Goal: Task Accomplishment & Management: Complete application form

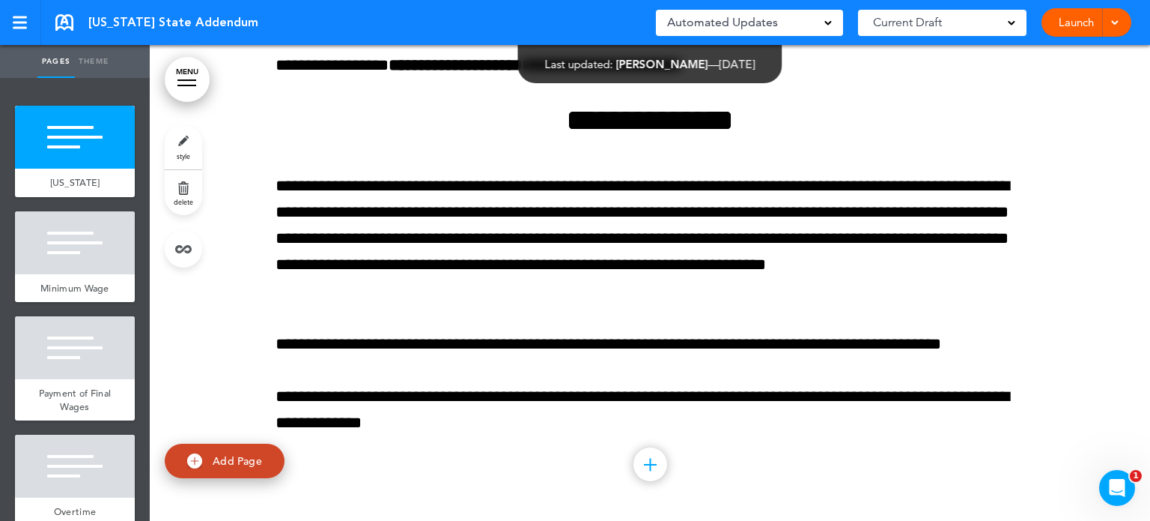
scroll to position [5266, 0]
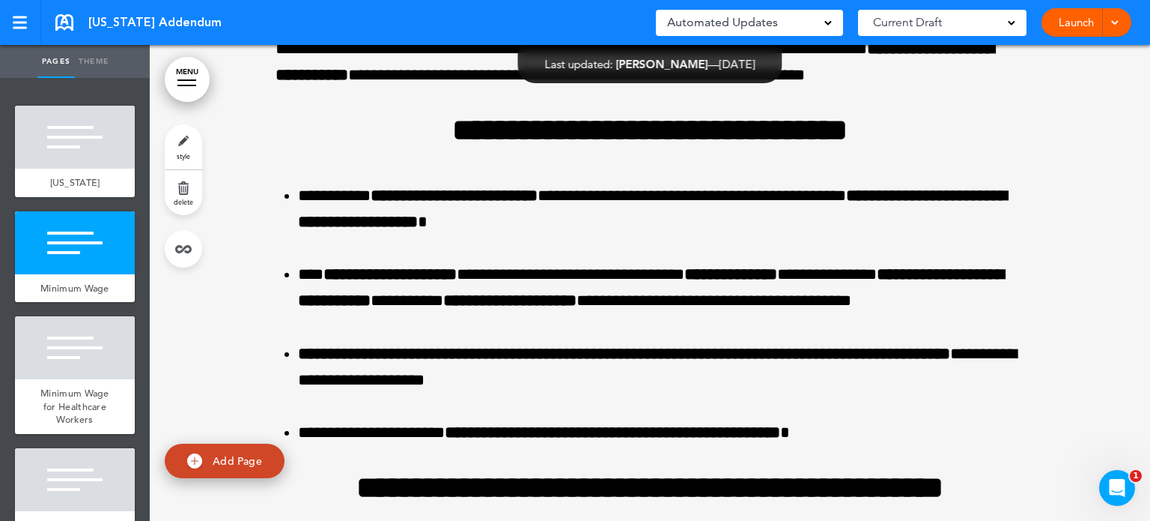
scroll to position [81566, 0]
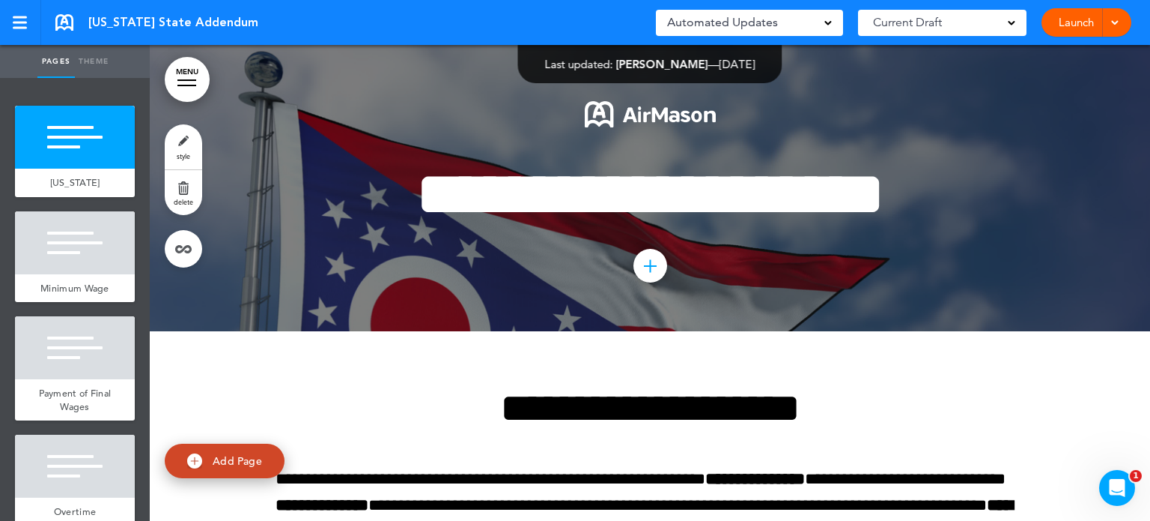
click at [180, 83] on link "MENU" at bounding box center [187, 79] width 45 height 45
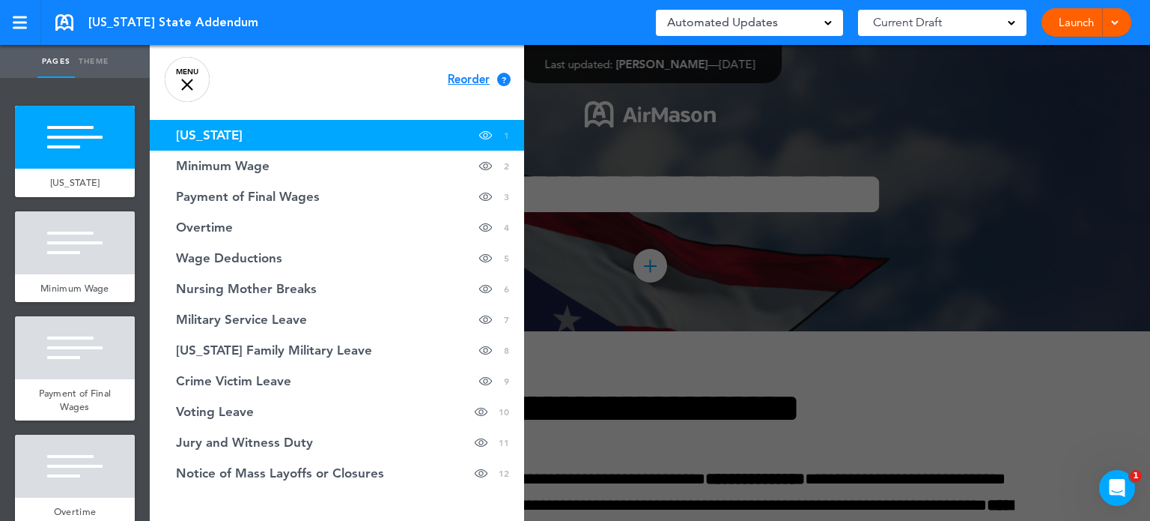
click at [55, 55] on link "Pages" at bounding box center [55, 61] width 37 height 33
click at [31, 20] on link at bounding box center [20, 22] width 41 height 45
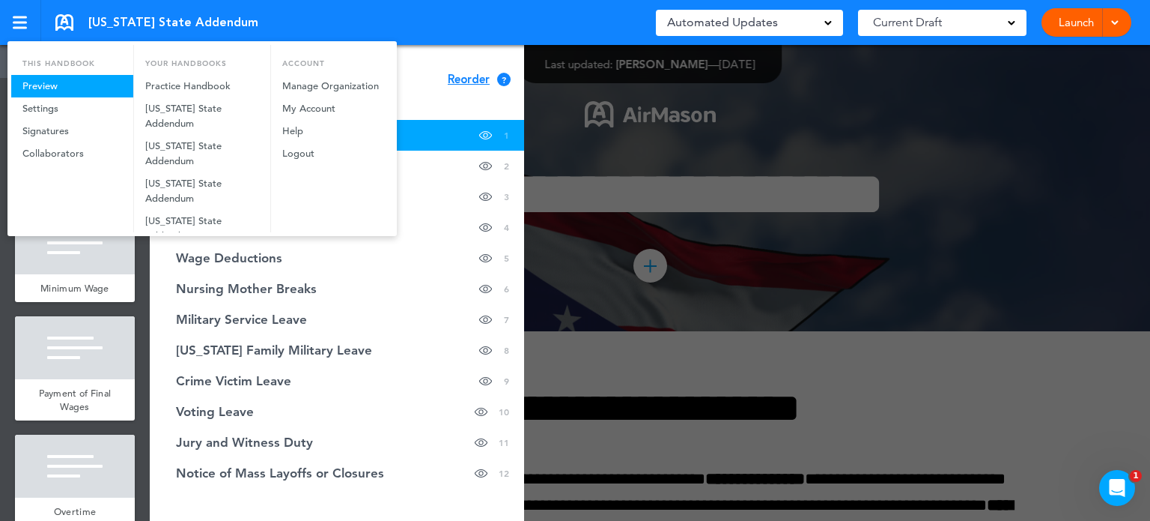
click at [40, 78] on link "Preview" at bounding box center [72, 86] width 122 height 22
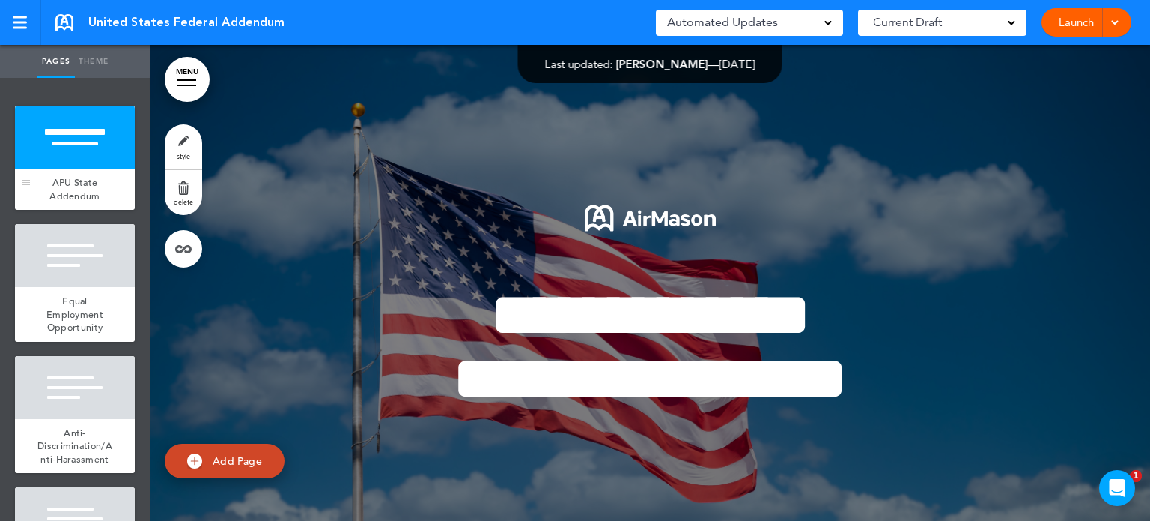
click at [59, 186] on span "APU State Addendum" at bounding box center [74, 189] width 50 height 26
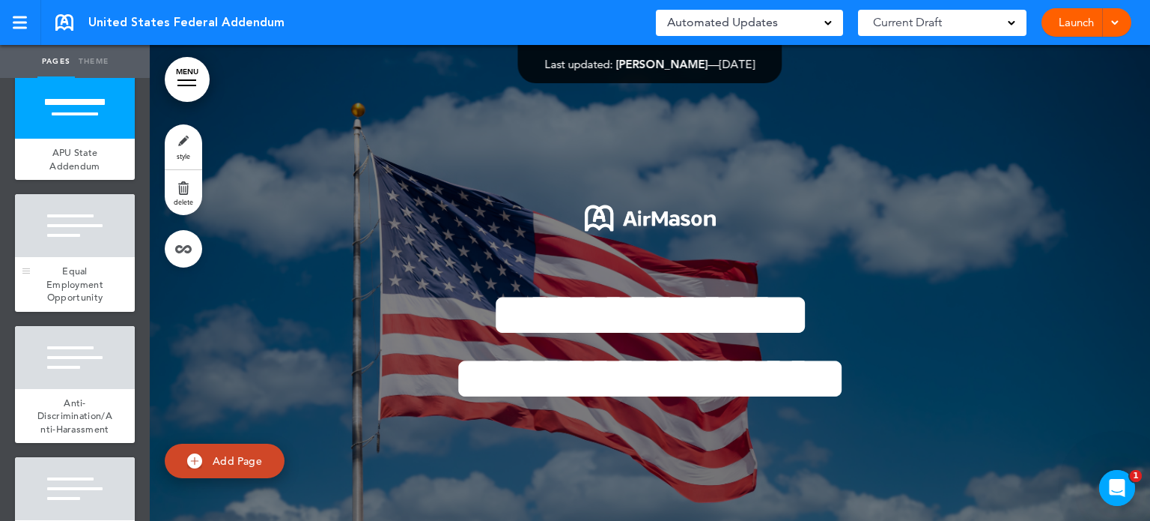
click at [64, 234] on div at bounding box center [75, 225] width 120 height 63
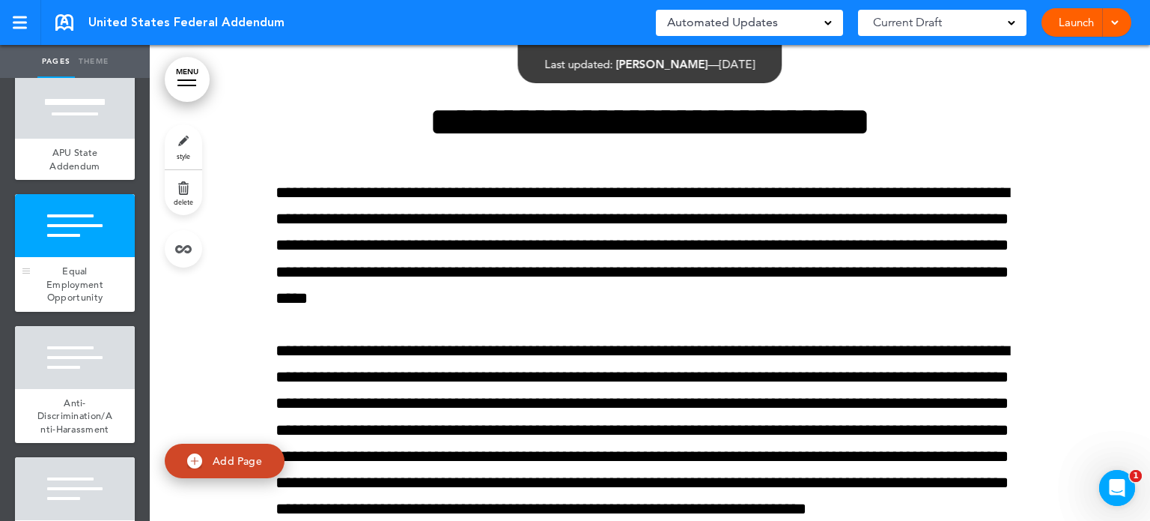
scroll to position [60, 0]
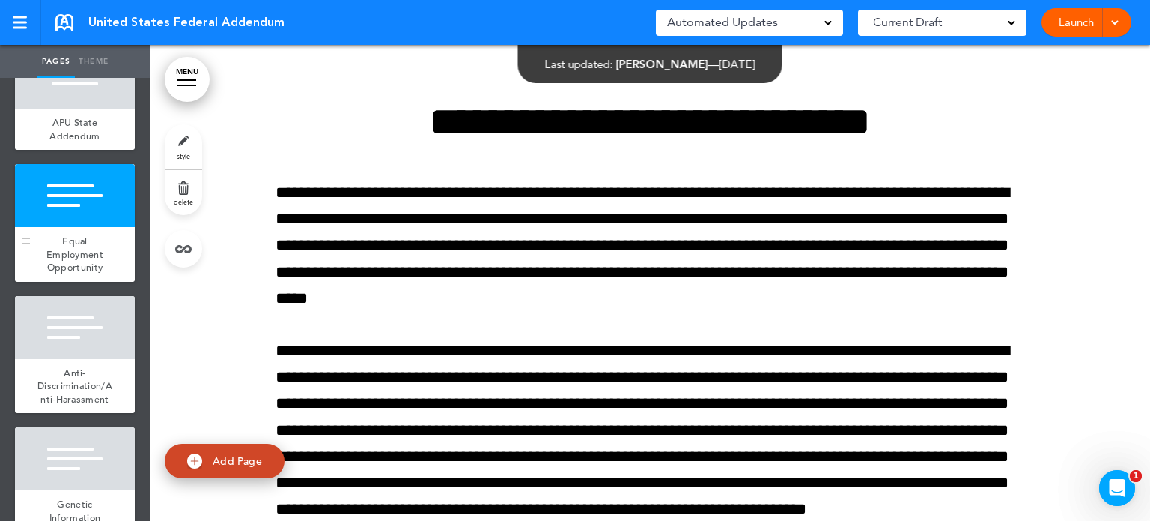
click at [71, 211] on div at bounding box center [75, 195] width 120 height 63
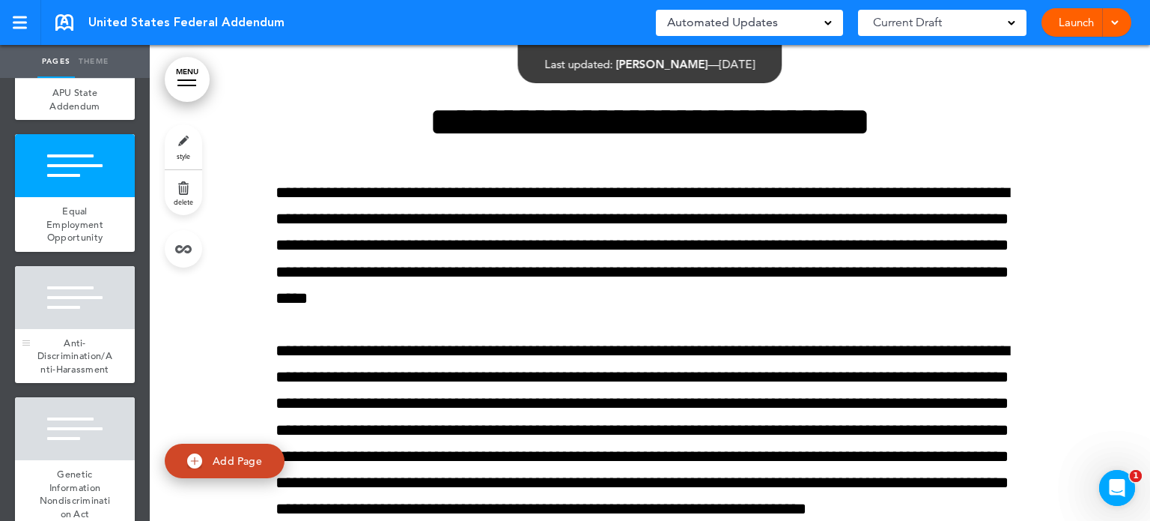
click at [70, 289] on div at bounding box center [75, 297] width 120 height 63
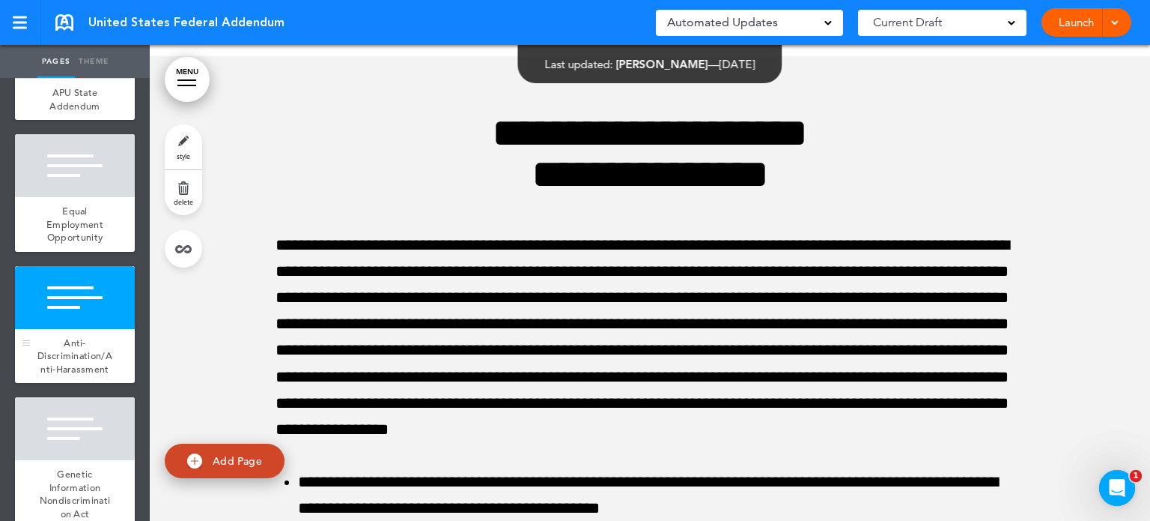
scroll to position [1531, 0]
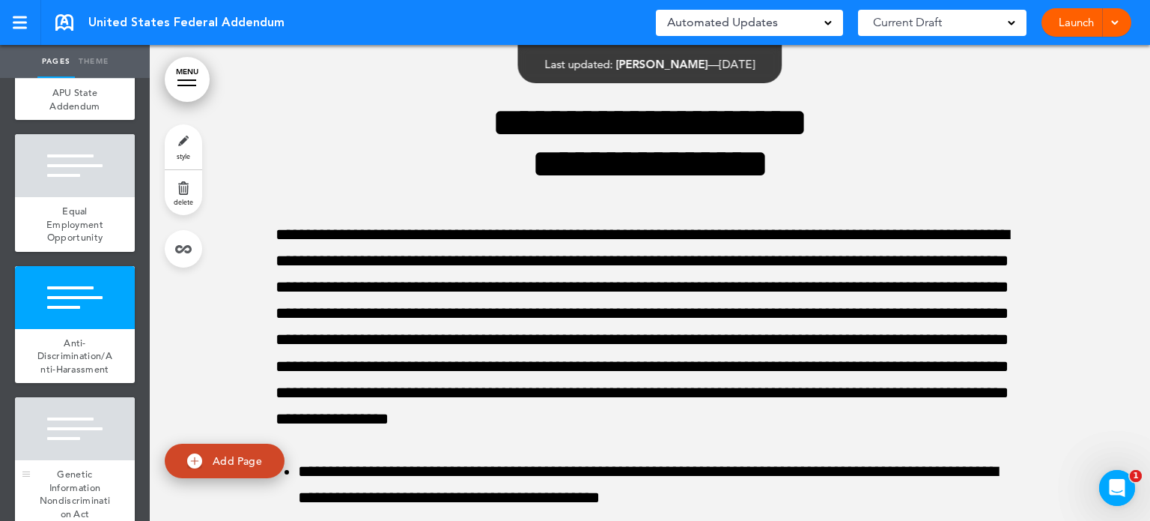
click at [75, 440] on div at bounding box center [75, 428] width 120 height 63
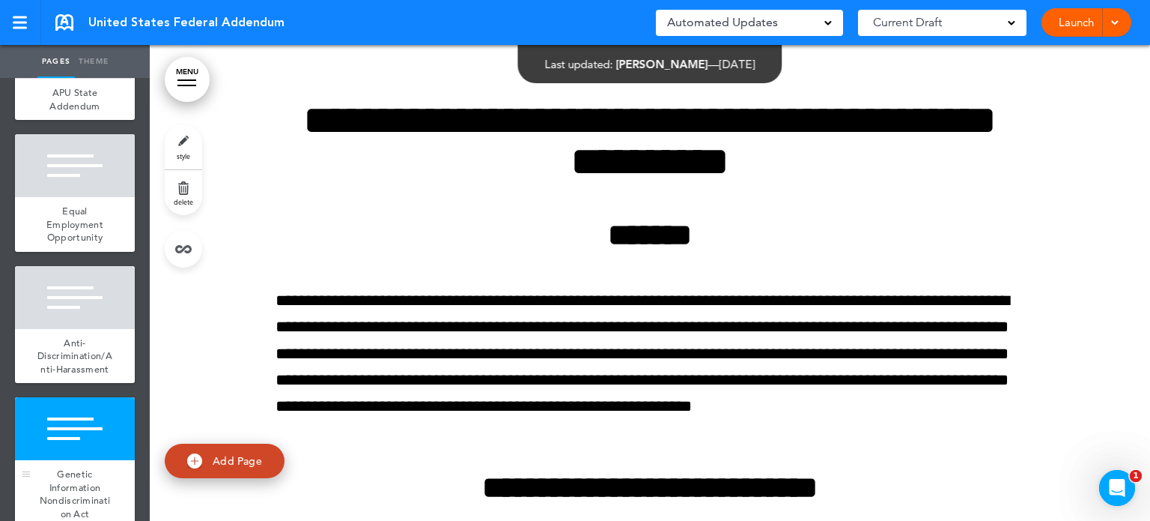
scroll to position [120, 0]
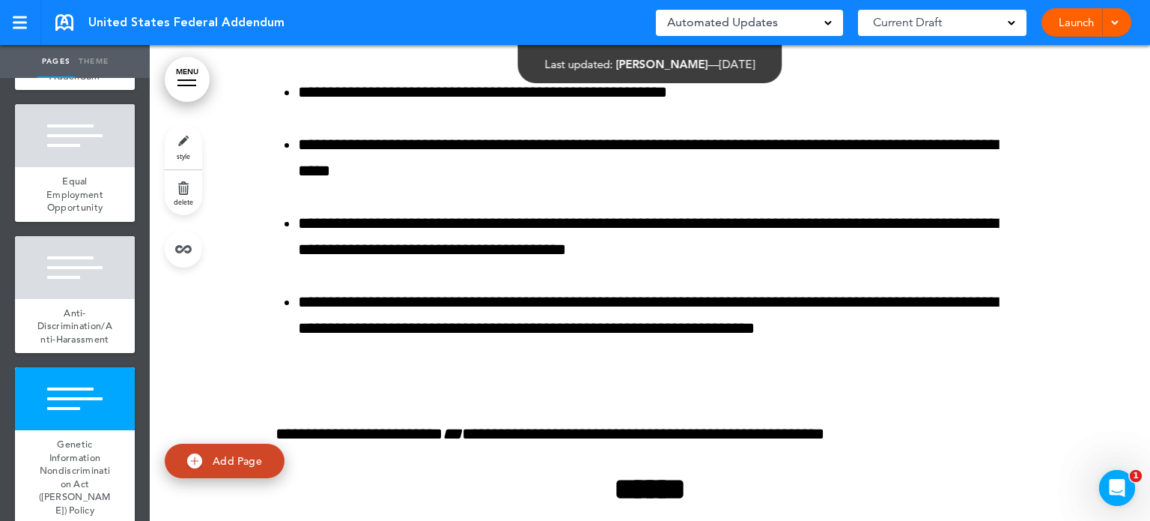
scroll to position [4498, 0]
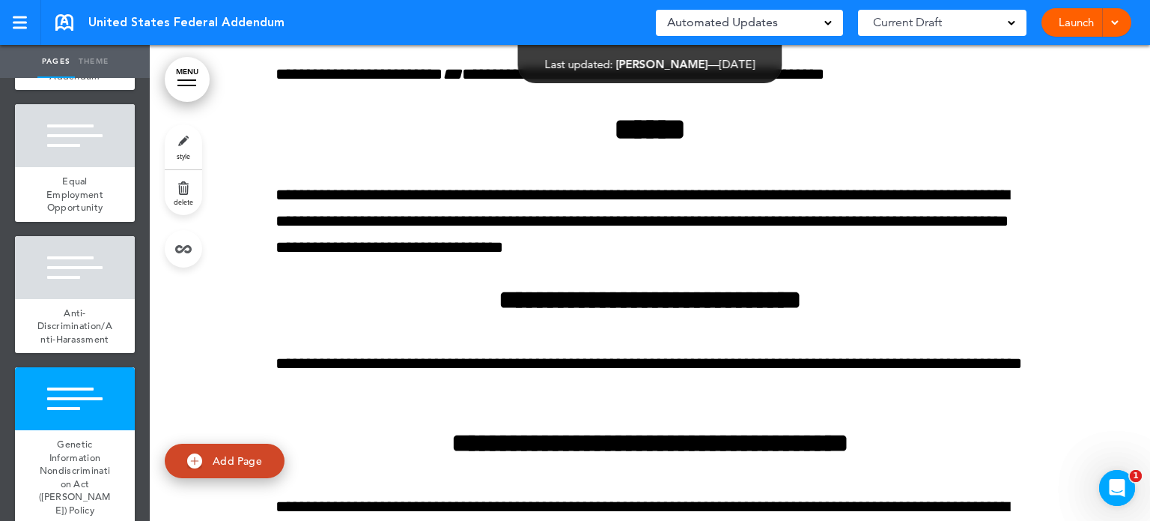
scroll to position [4858, 0]
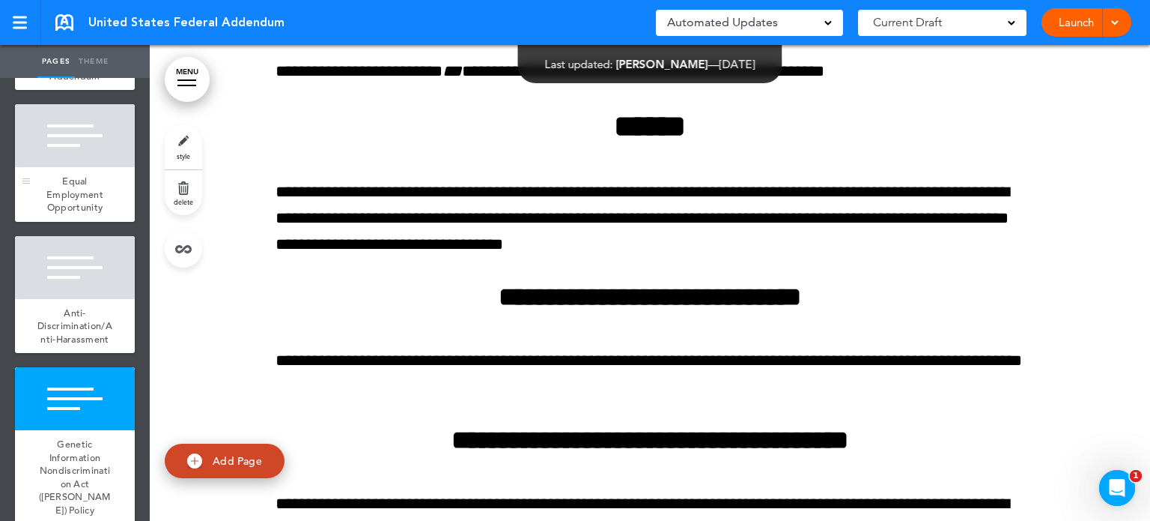
click at [63, 146] on div at bounding box center [75, 135] width 120 height 63
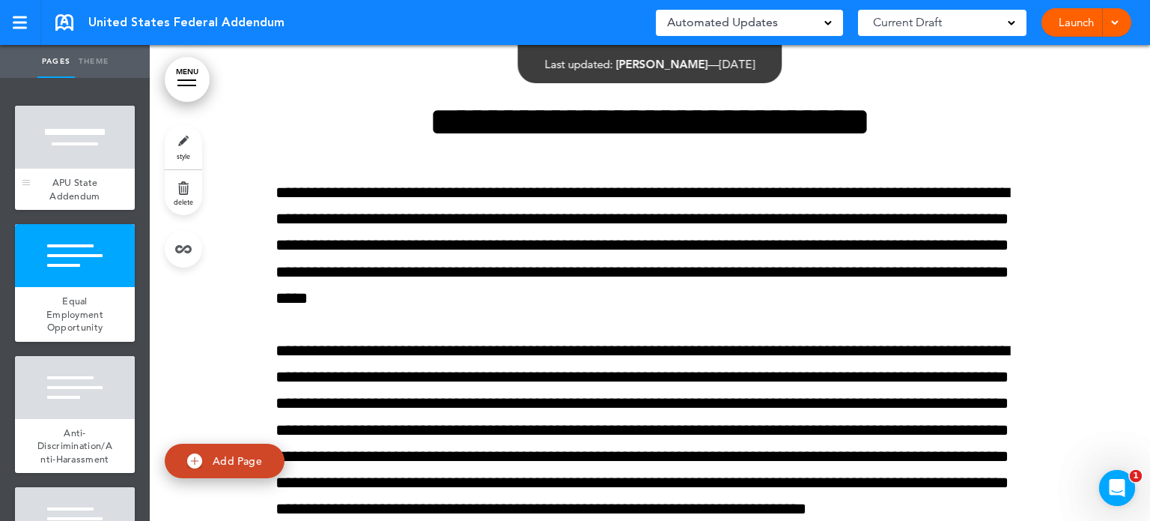
click at [69, 138] on div at bounding box center [75, 137] width 120 height 63
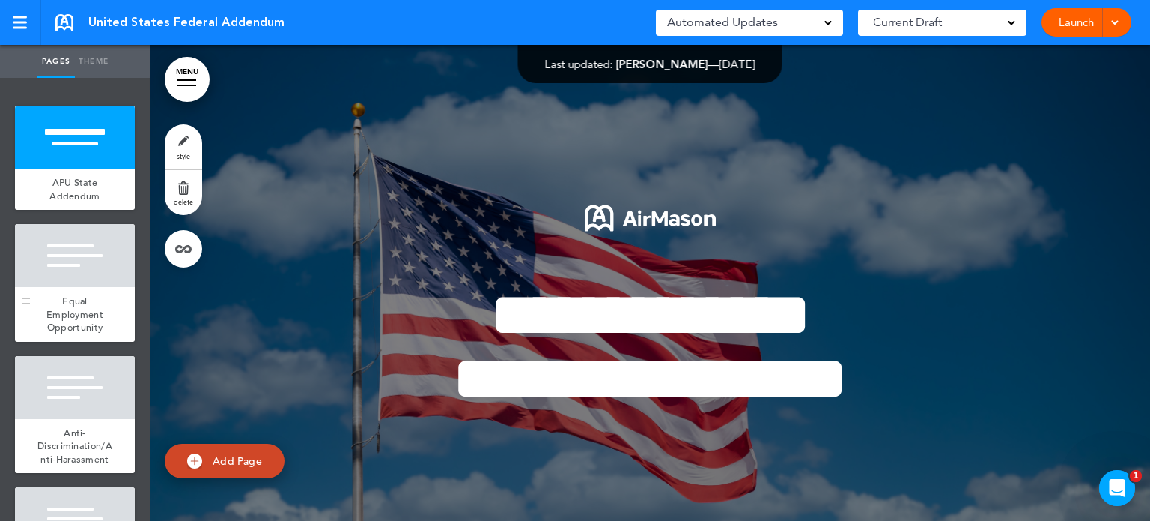
click at [72, 267] on div at bounding box center [75, 255] width 120 height 63
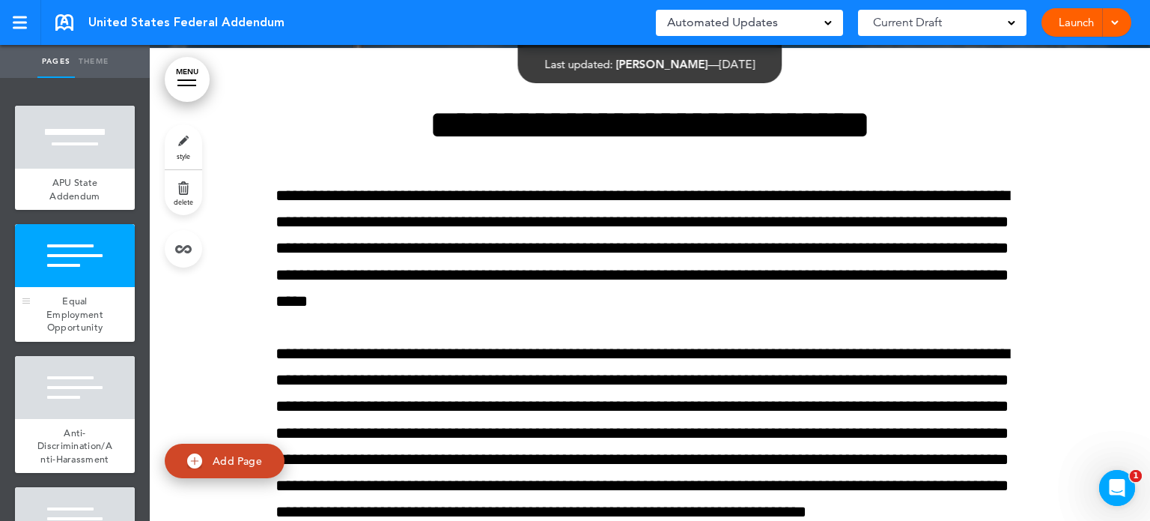
scroll to position [539, 0]
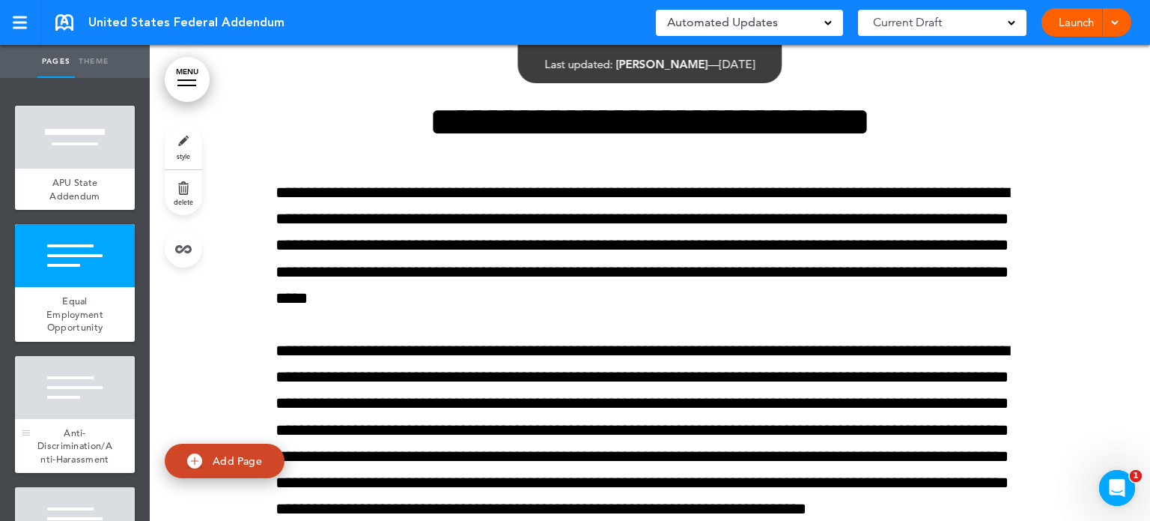
click at [70, 410] on div at bounding box center [75, 387] width 120 height 63
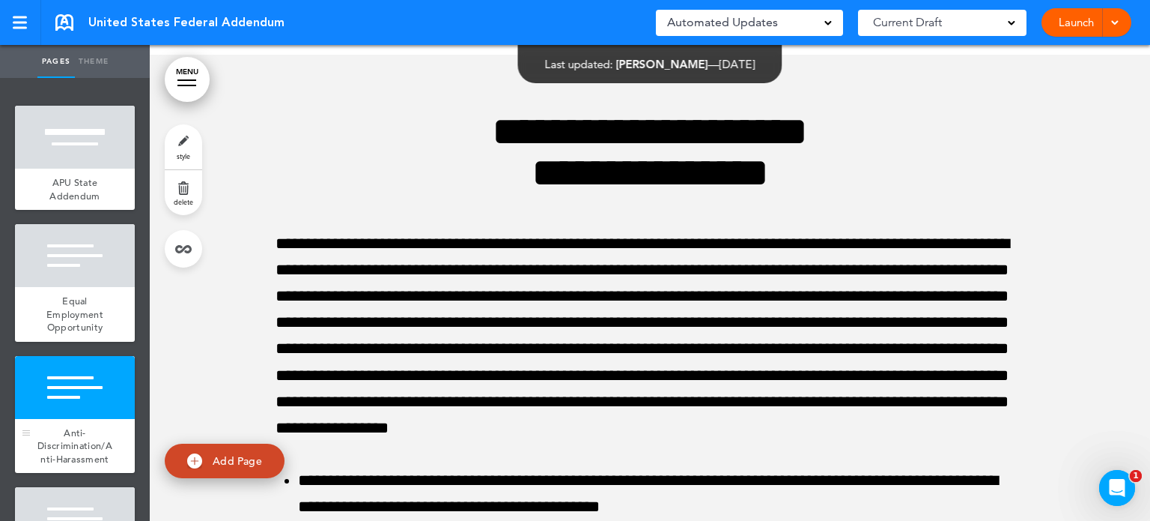
scroll to position [1531, 0]
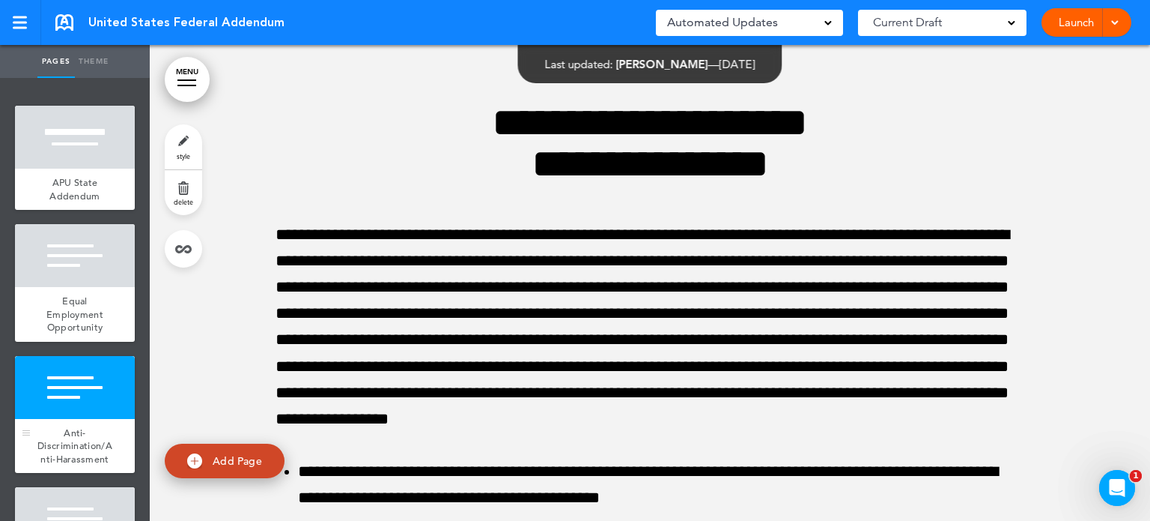
click at [69, 435] on span "Anti-Discrimination/Anti-Harassment" at bounding box center [74, 445] width 75 height 39
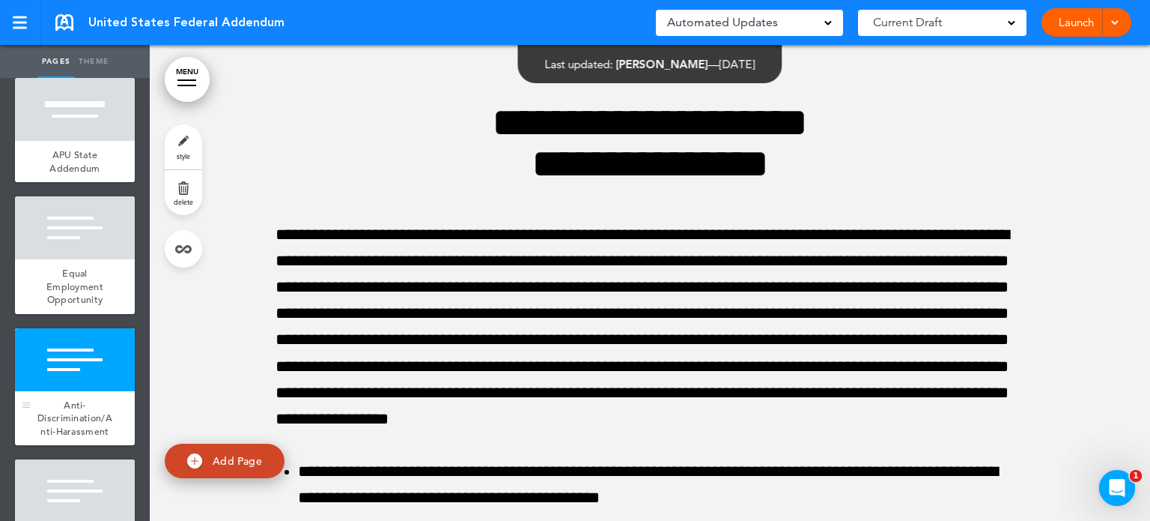
scroll to position [30, 0]
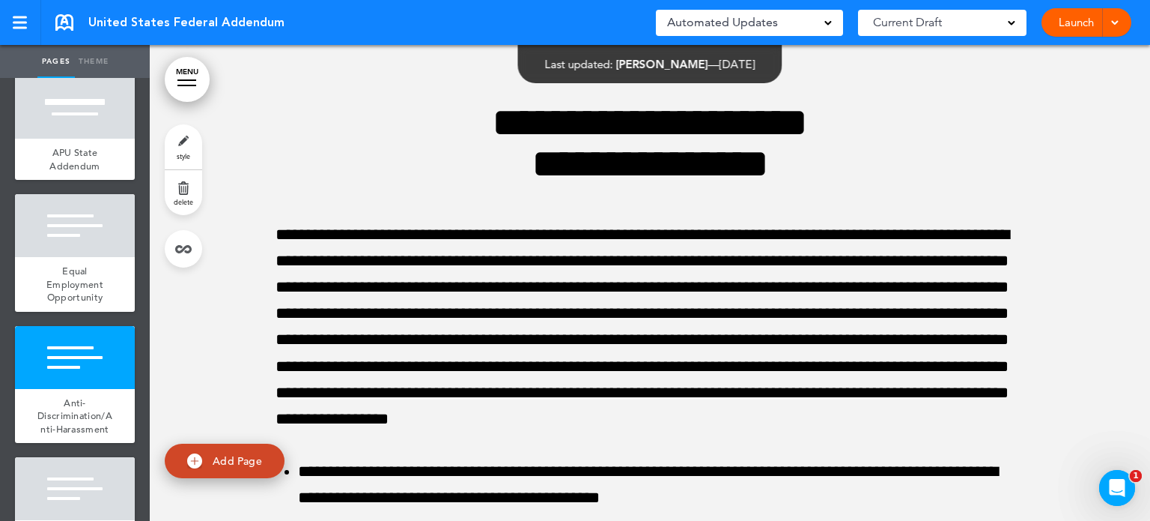
click at [75, 497] on div at bounding box center [75, 488] width 120 height 63
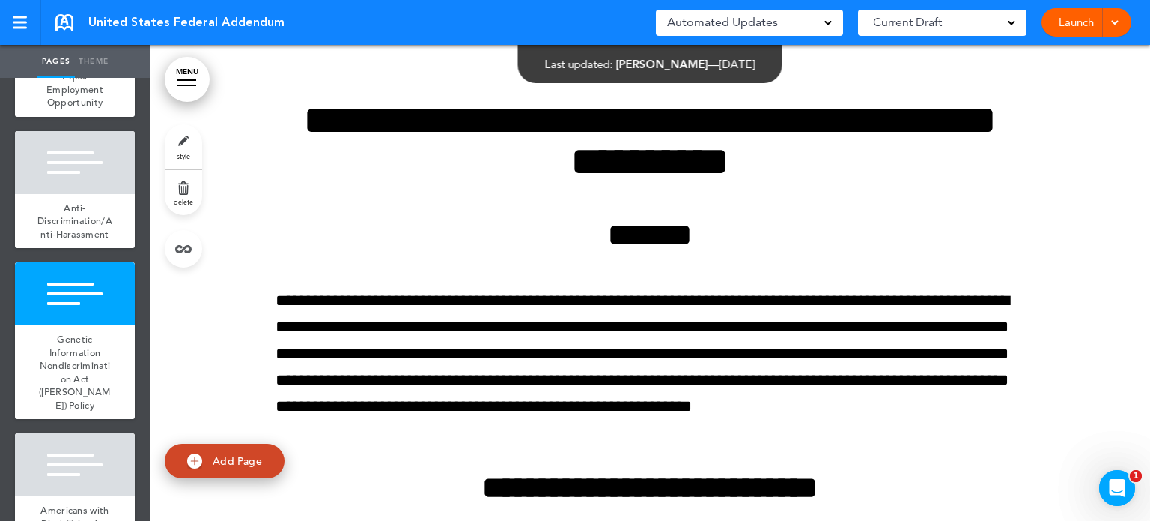
scroll to position [240, 0]
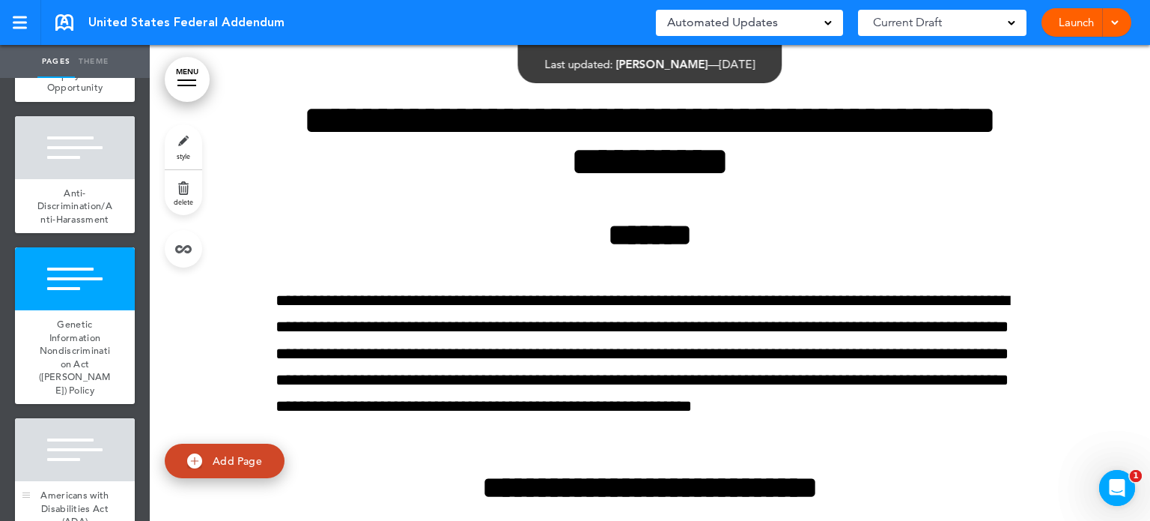
click at [46, 485] on div "Americans with Disabilities Act (ADA)" at bounding box center [75, 508] width 120 height 55
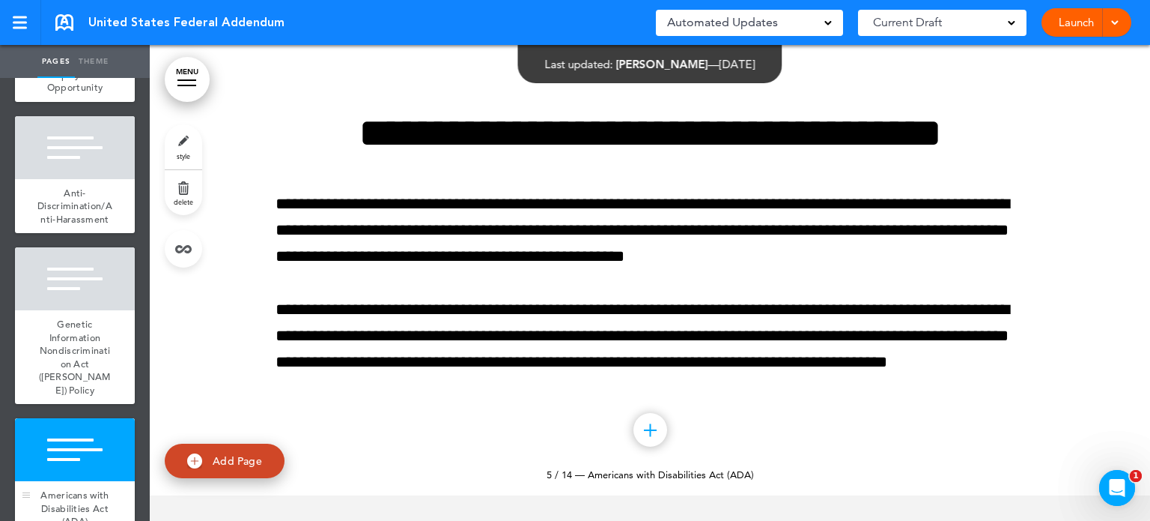
scroll to position [6157, 0]
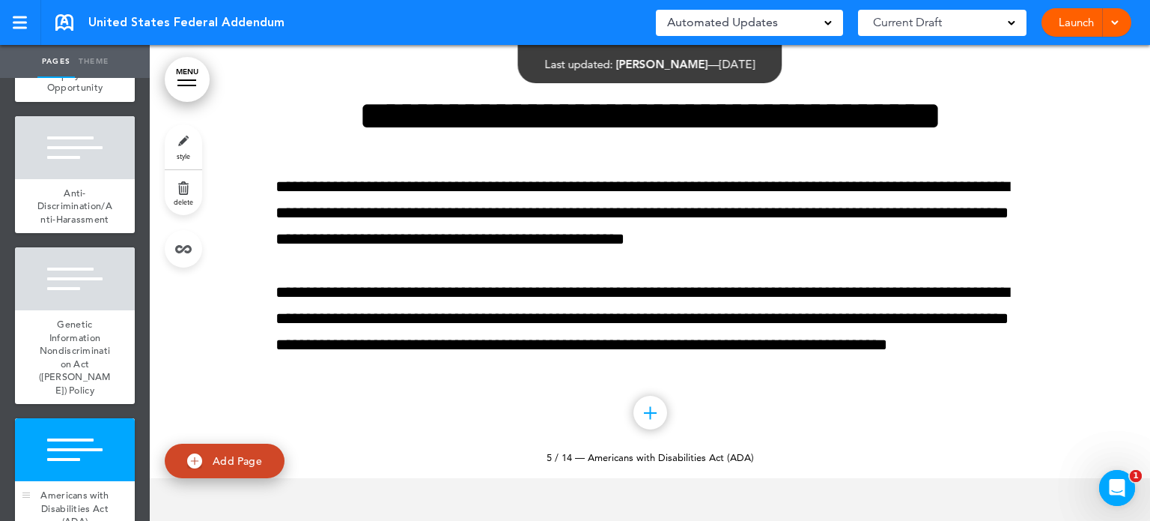
click at [46, 485] on div "Americans with Disabilities Act (ADA)" at bounding box center [75, 508] width 120 height 55
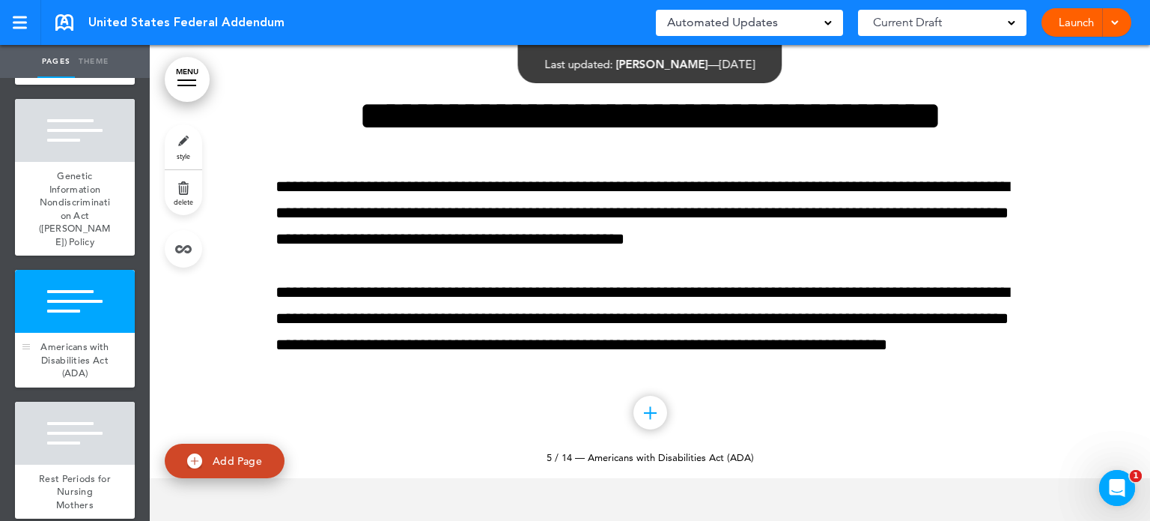
scroll to position [389, 0]
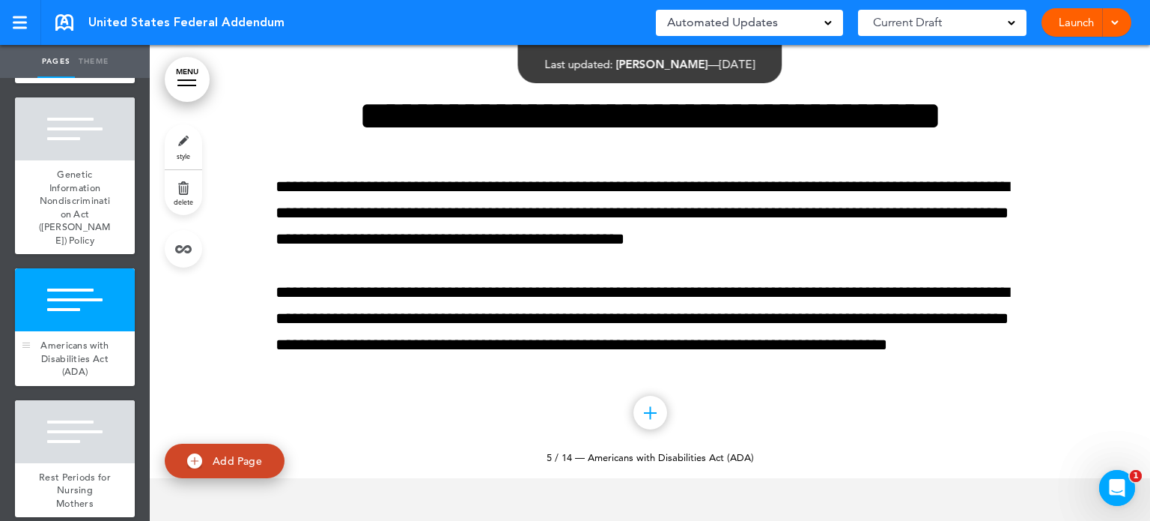
click at [85, 487] on span "Rest Periods for Nursing Mothers" at bounding box center [75, 489] width 72 height 39
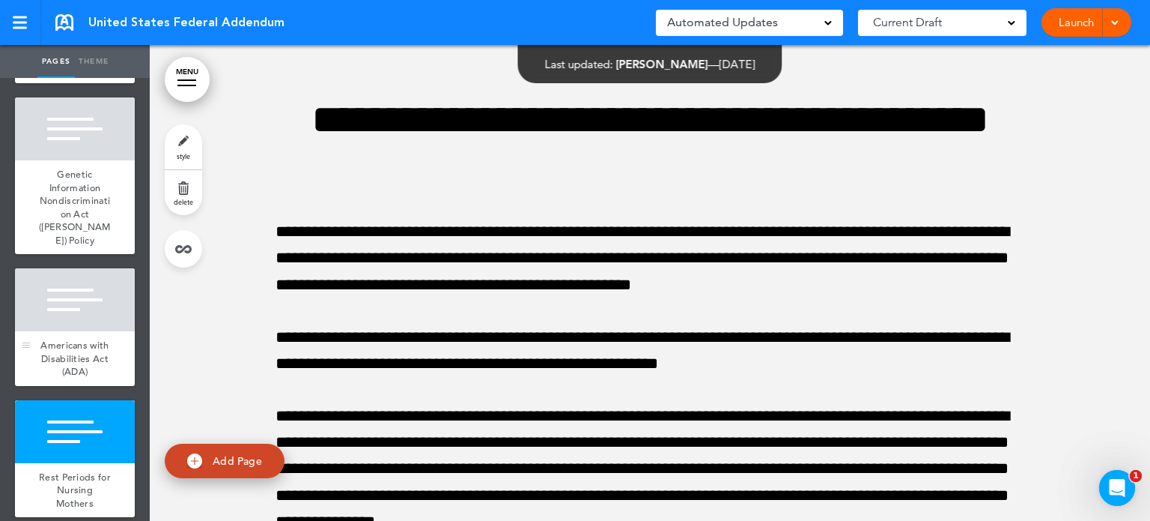
scroll to position [6597, 0]
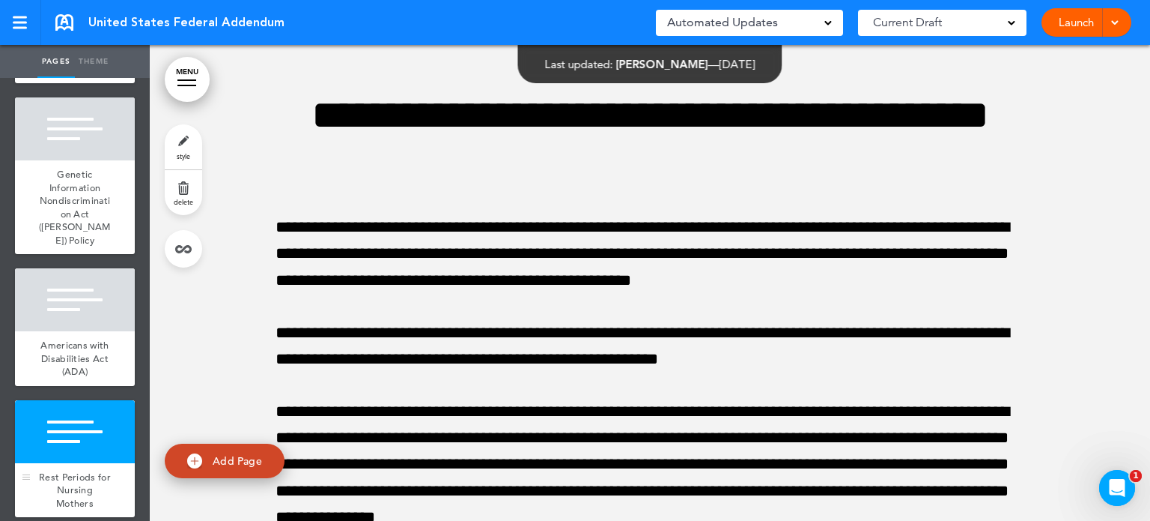
click at [101, 461] on div at bounding box center [75, 431] width 120 height 63
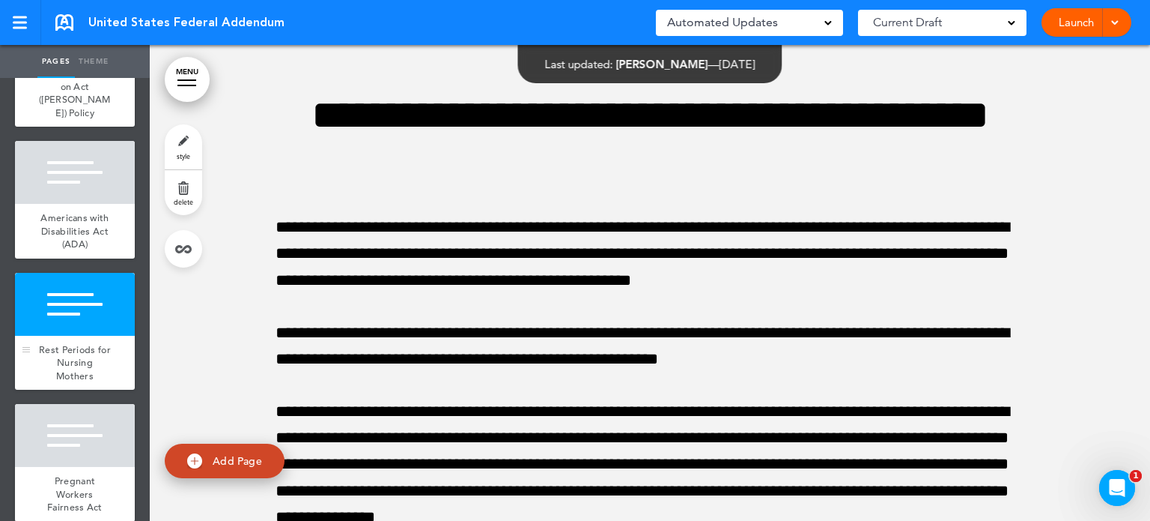
scroll to position [539, 0]
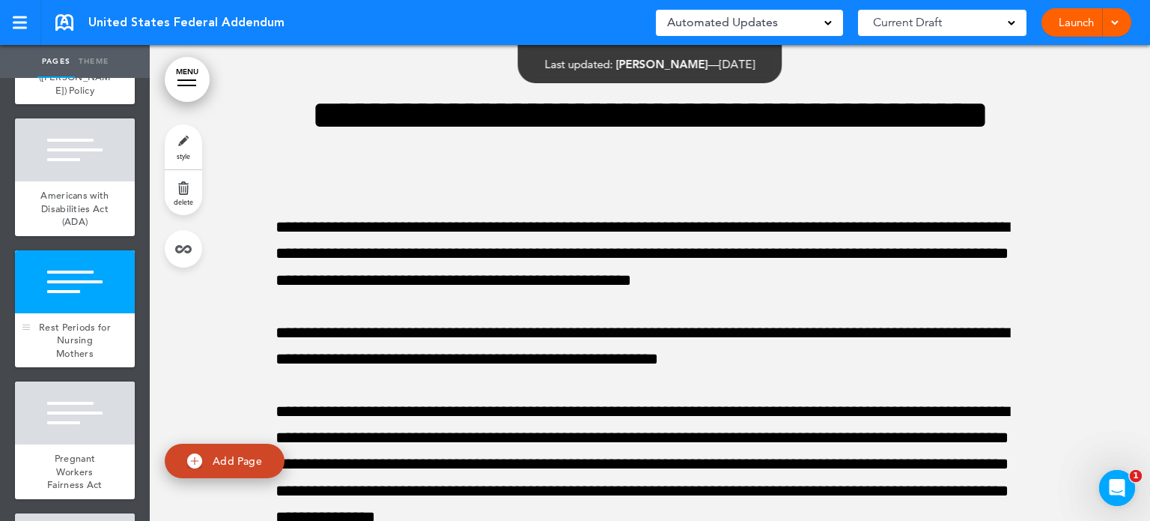
click at [101, 461] on div "Pregnant Workers Fairness Act" at bounding box center [75, 471] width 120 height 55
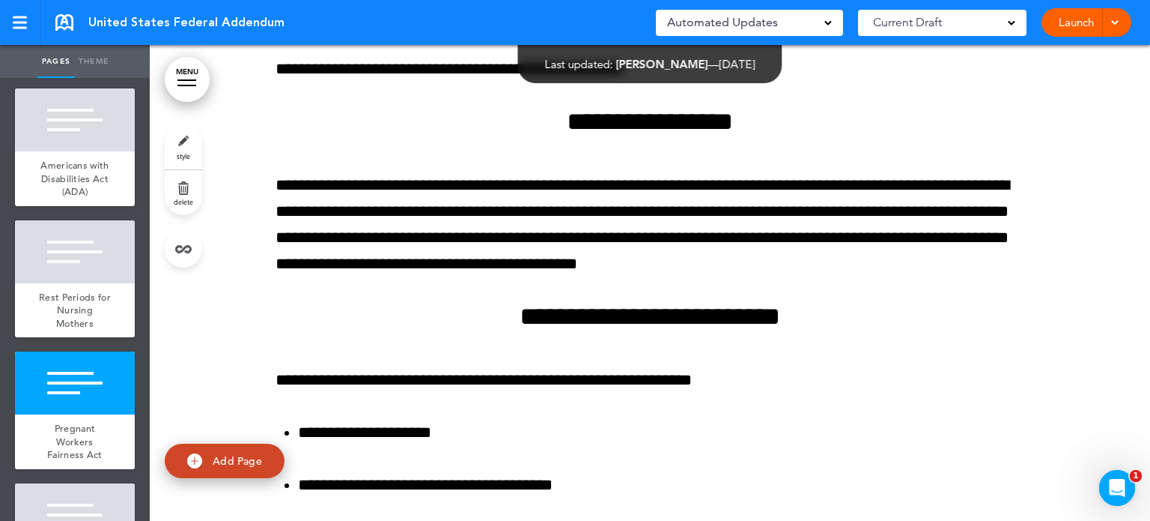
scroll to position [7561, 0]
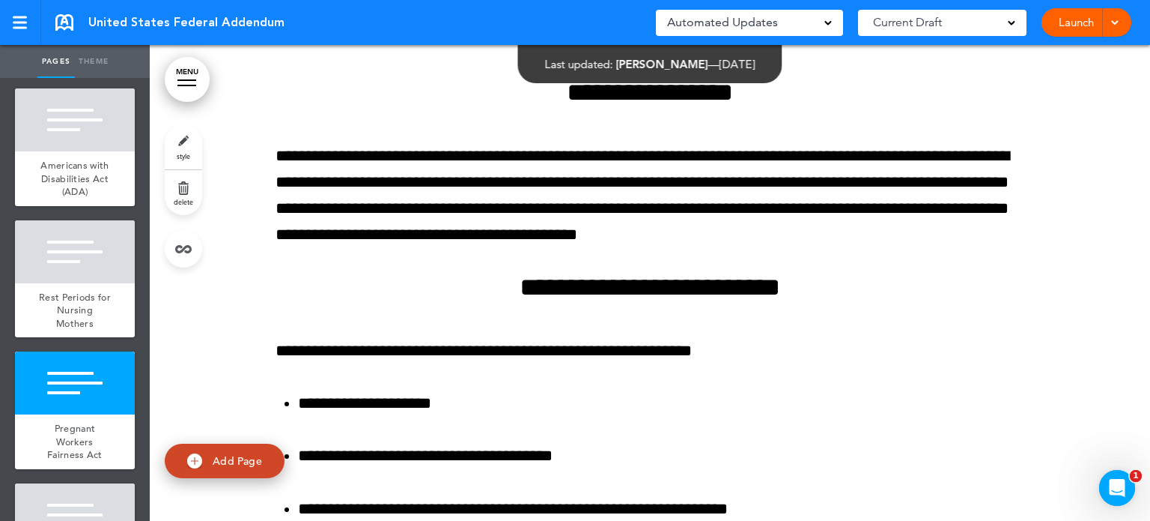
click at [85, 509] on div at bounding box center [75, 514] width 120 height 63
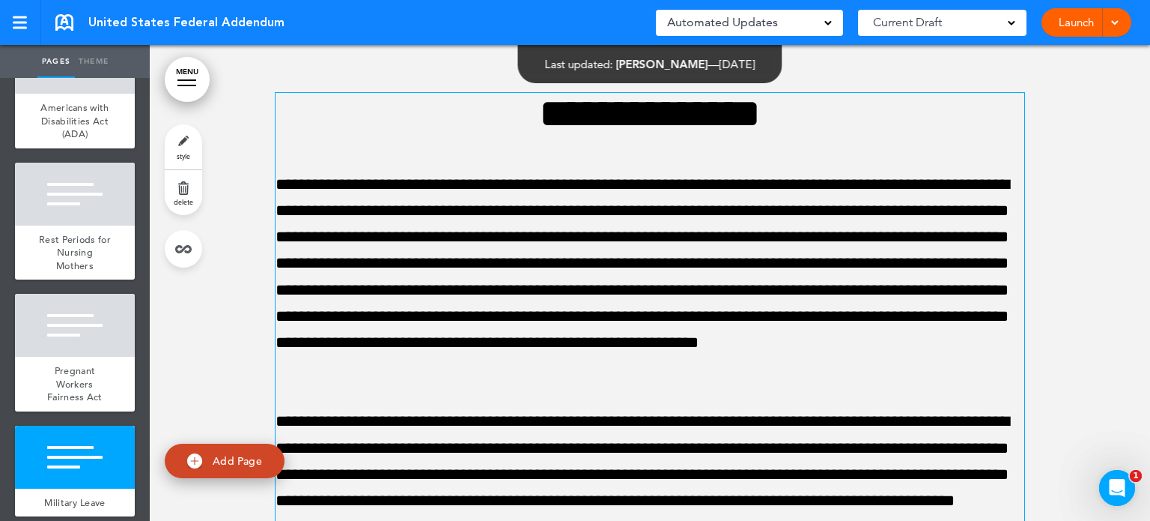
scroll to position [629, 0]
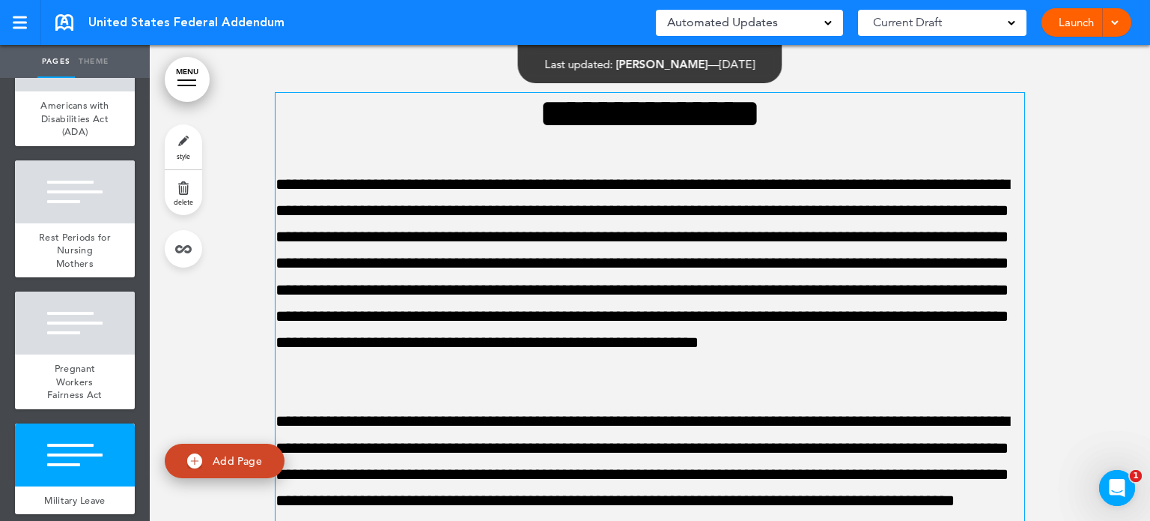
click at [715, 377] on p "**********" at bounding box center [650, 277] width 749 height 211
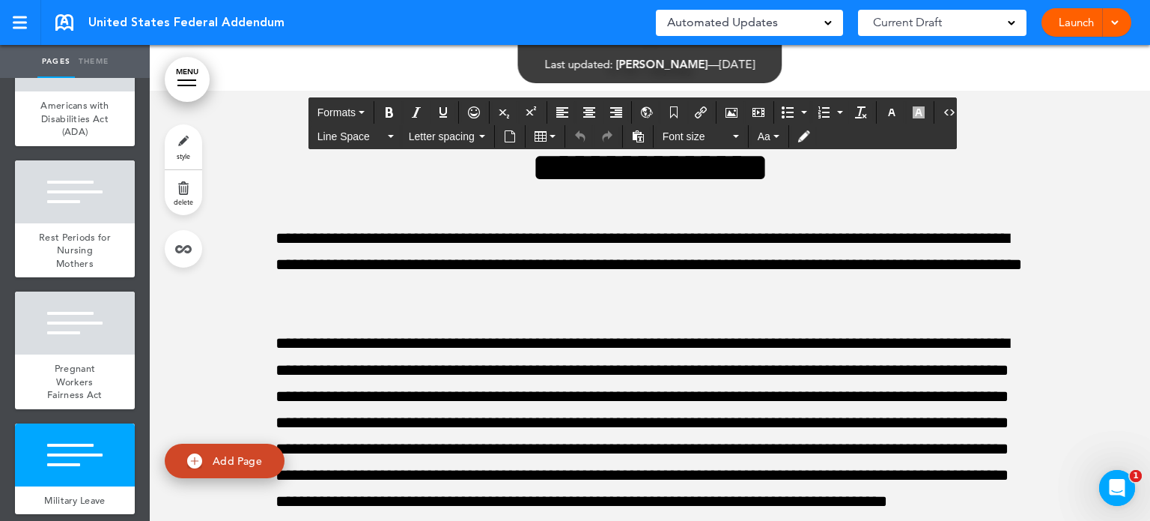
scroll to position [9850, 0]
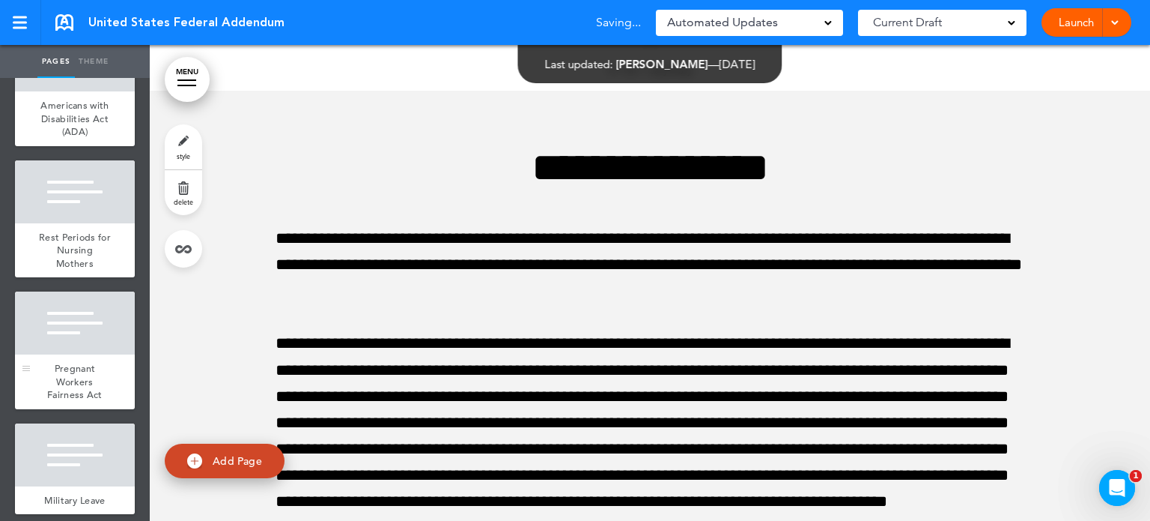
click at [75, 374] on span "Pregnant Workers Fairness Act" at bounding box center [74, 381] width 55 height 39
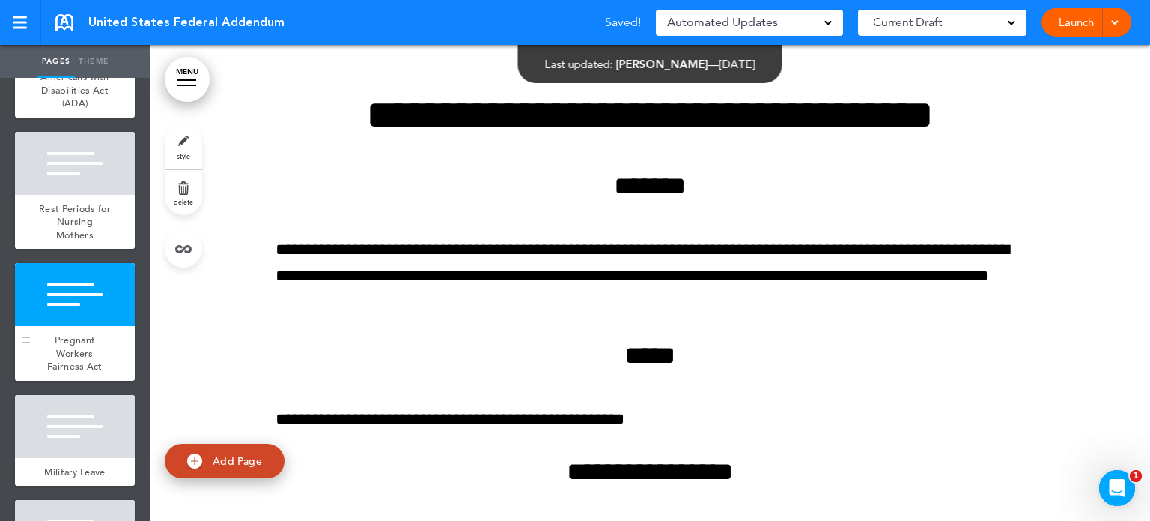
scroll to position [659, 0]
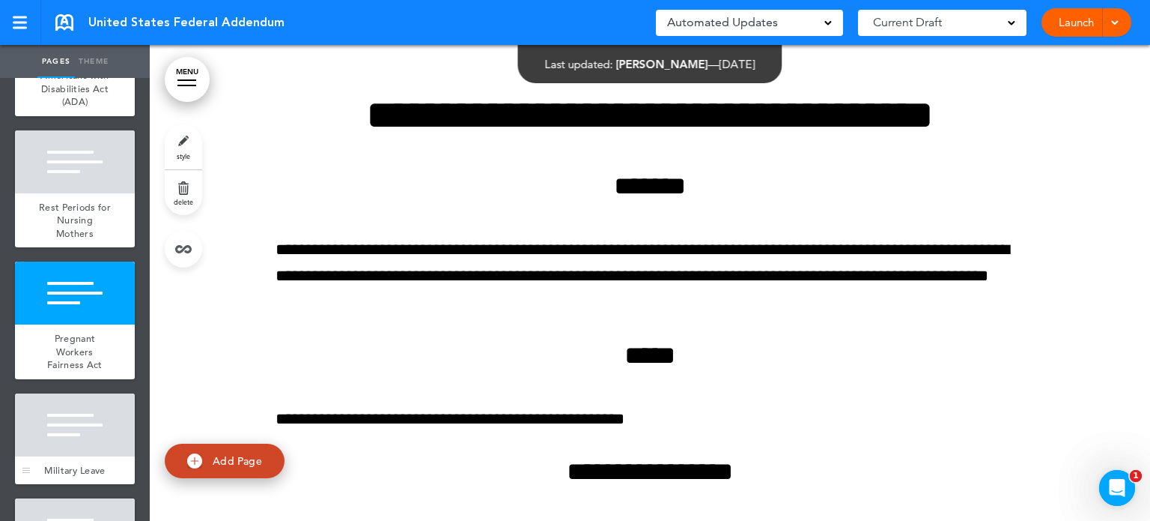
click at [73, 434] on div at bounding box center [75, 424] width 120 height 63
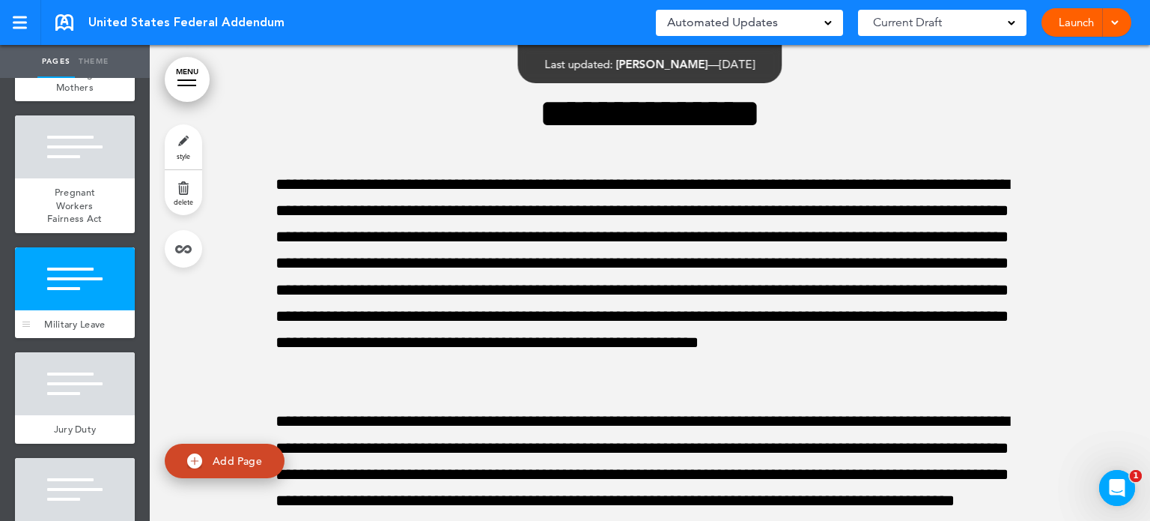
scroll to position [809, 0]
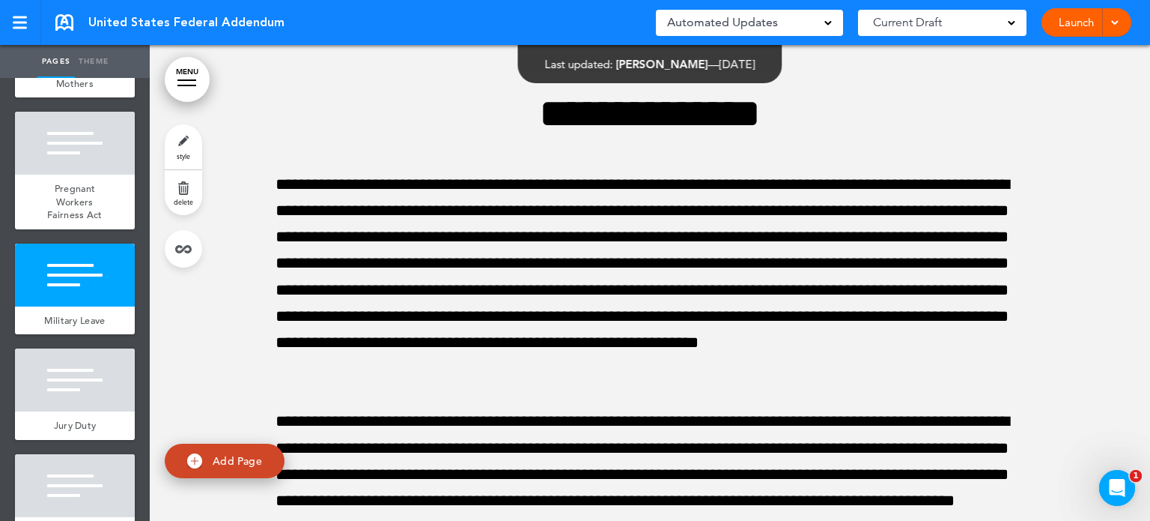
click at [81, 485] on div at bounding box center [75, 485] width 120 height 63
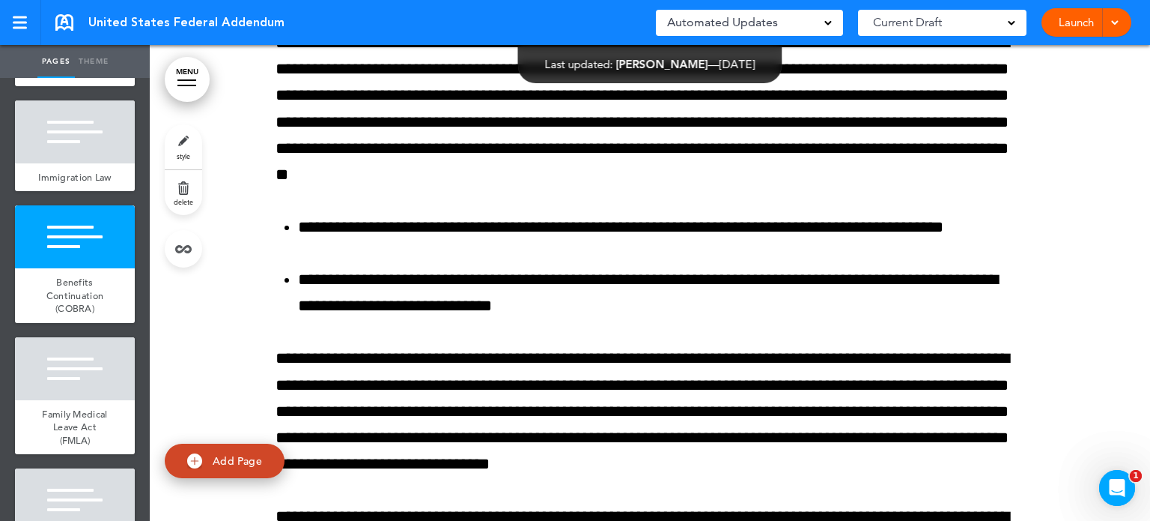
scroll to position [1168, 0]
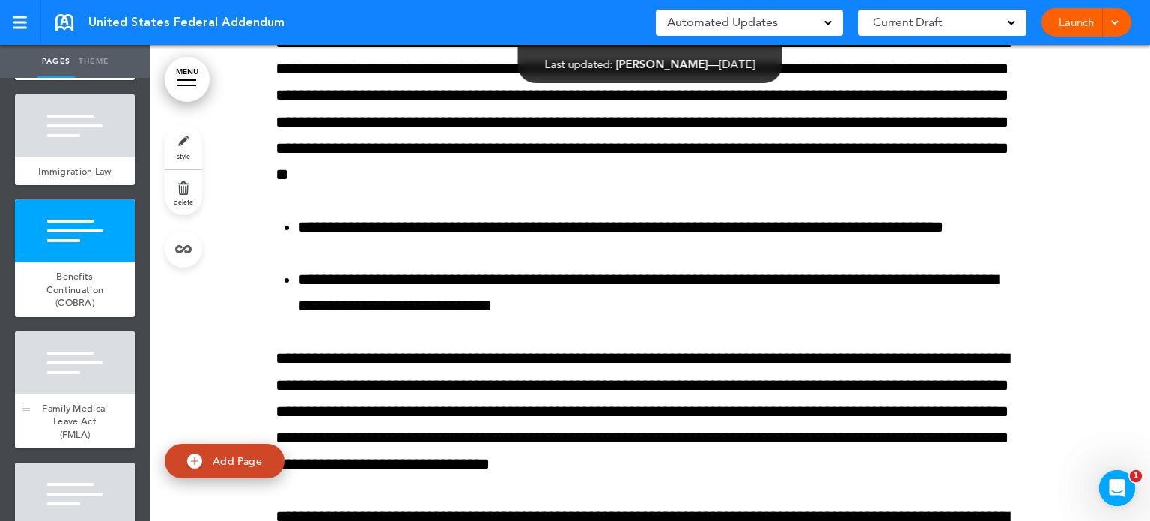
click at [68, 433] on span "Family Medical Leave Act (FMLA)" at bounding box center [74, 420] width 65 height 39
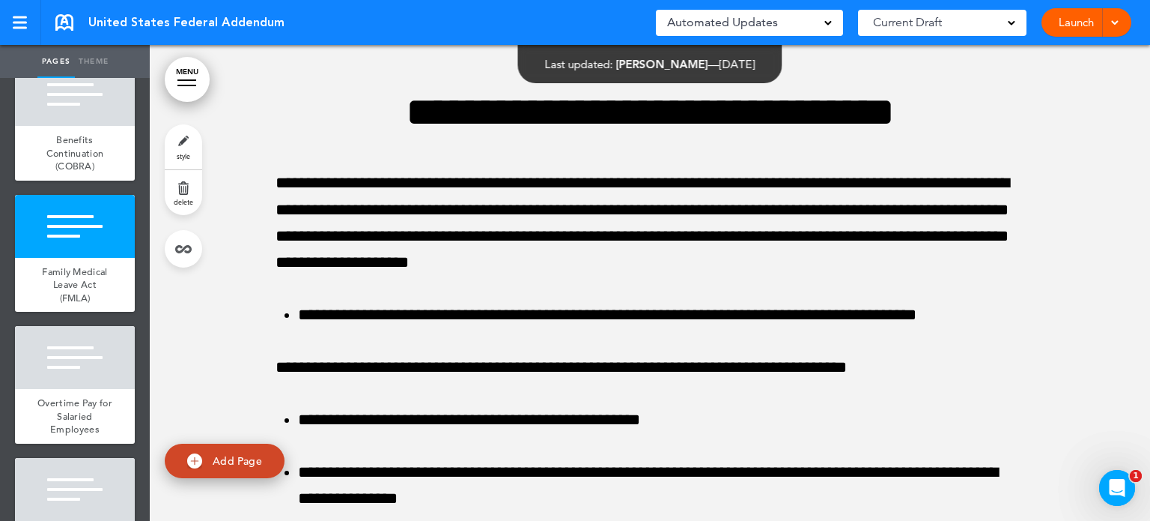
scroll to position [1318, 0]
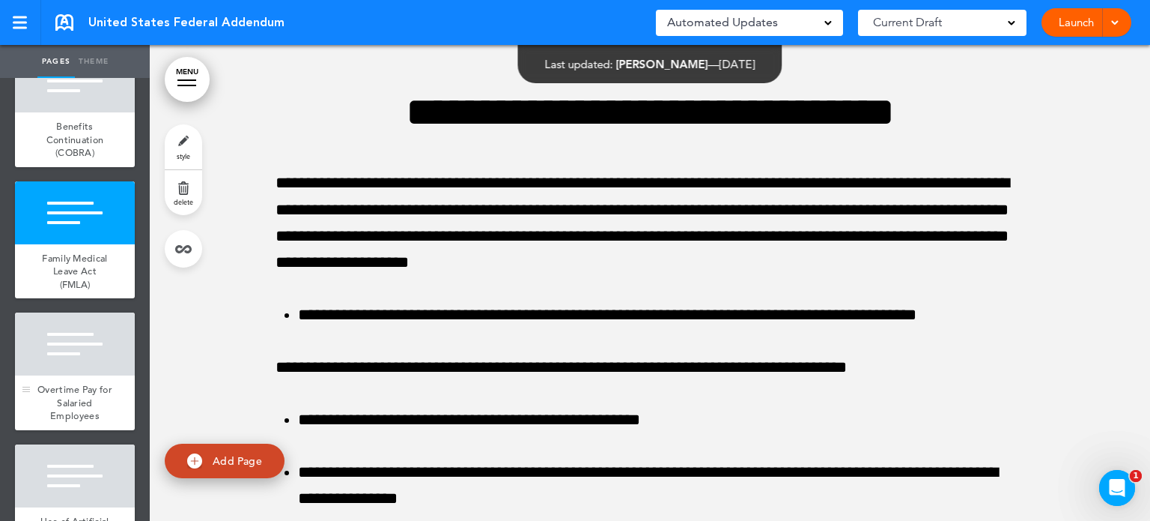
click at [85, 422] on span "Overtime Pay for Salaried Employees" at bounding box center [74, 402] width 75 height 39
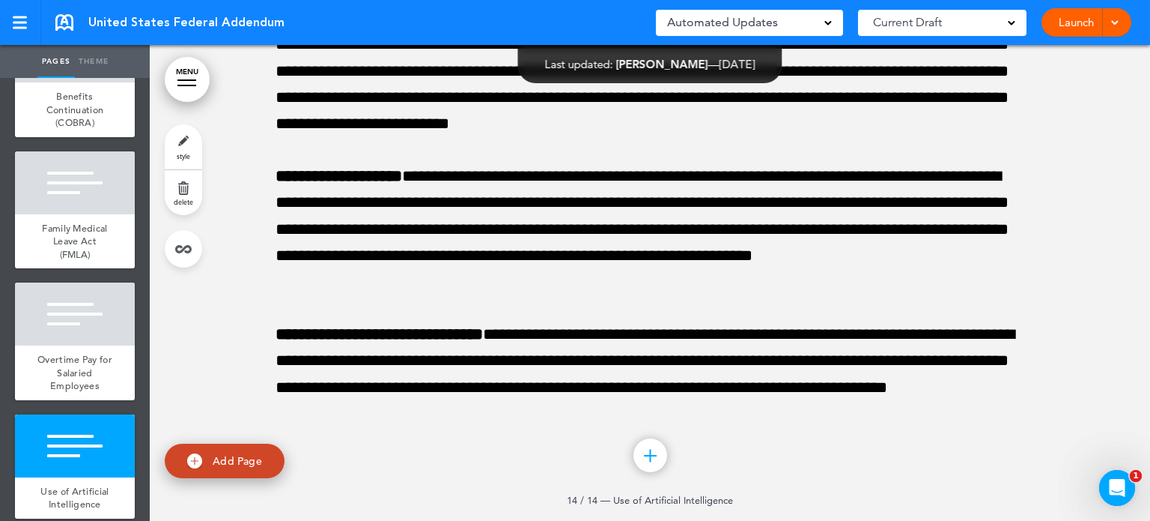
scroll to position [1414, 0]
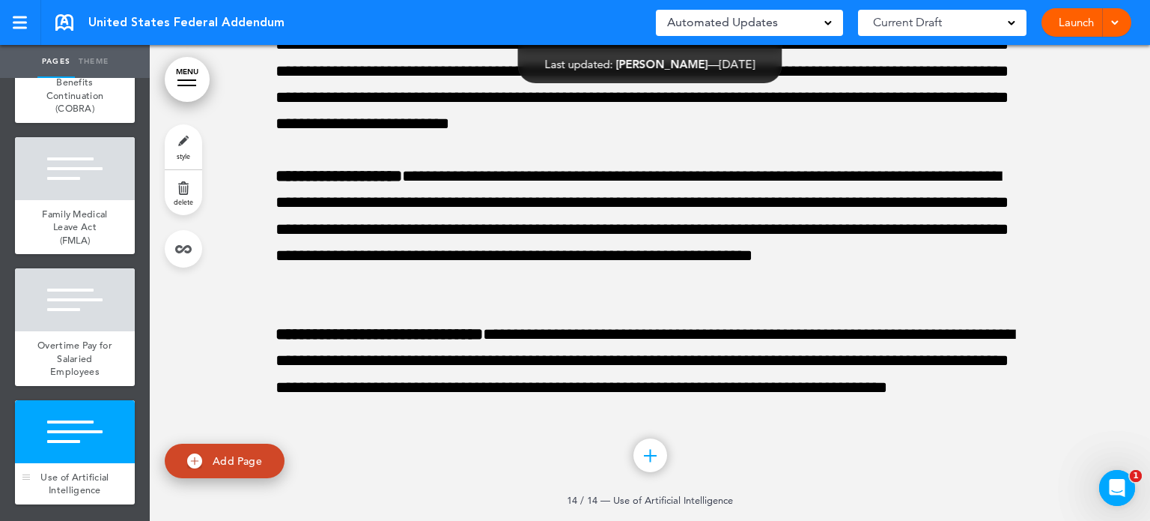
click at [89, 463] on div "Use of Artificial Intelligence" at bounding box center [75, 483] width 120 height 41
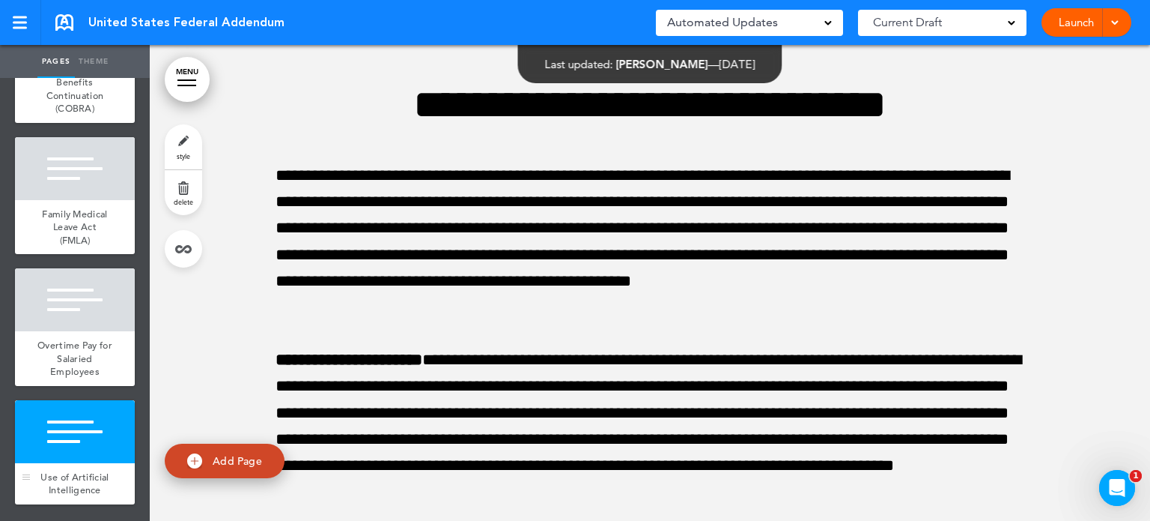
scroll to position [16978, 0]
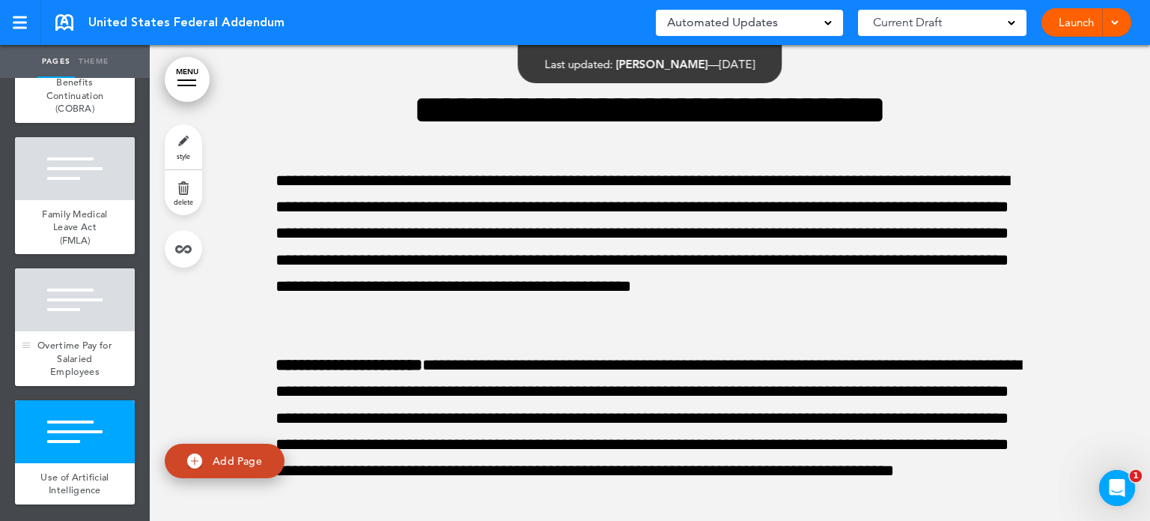
click at [45, 339] on span "Overtime Pay for Salaried Employees" at bounding box center [74, 358] width 75 height 39
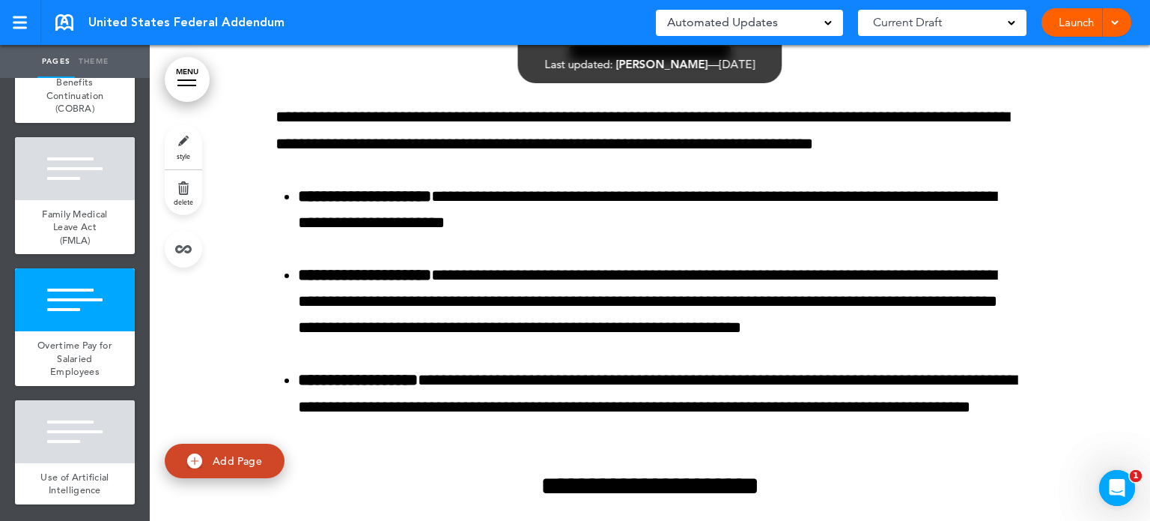
scroll to position [16020, 0]
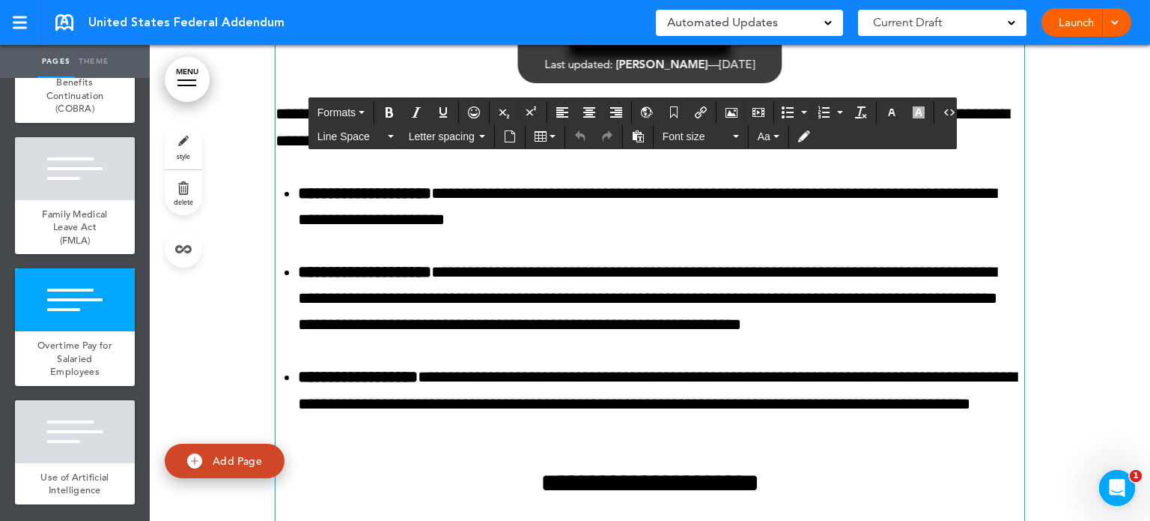
click at [899, 273] on li "**********" at bounding box center [661, 298] width 726 height 79
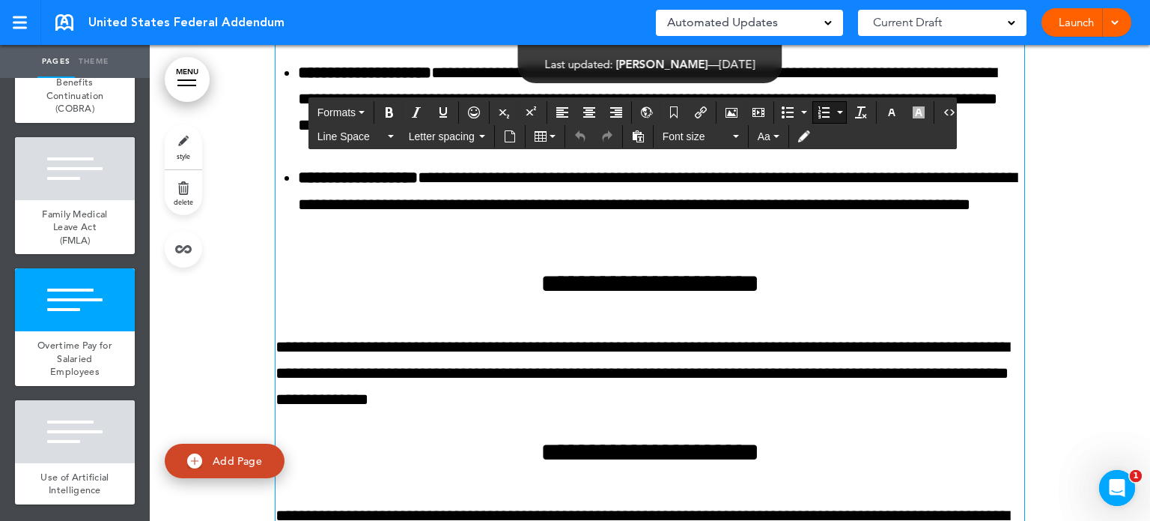
scroll to position [16230, 0]
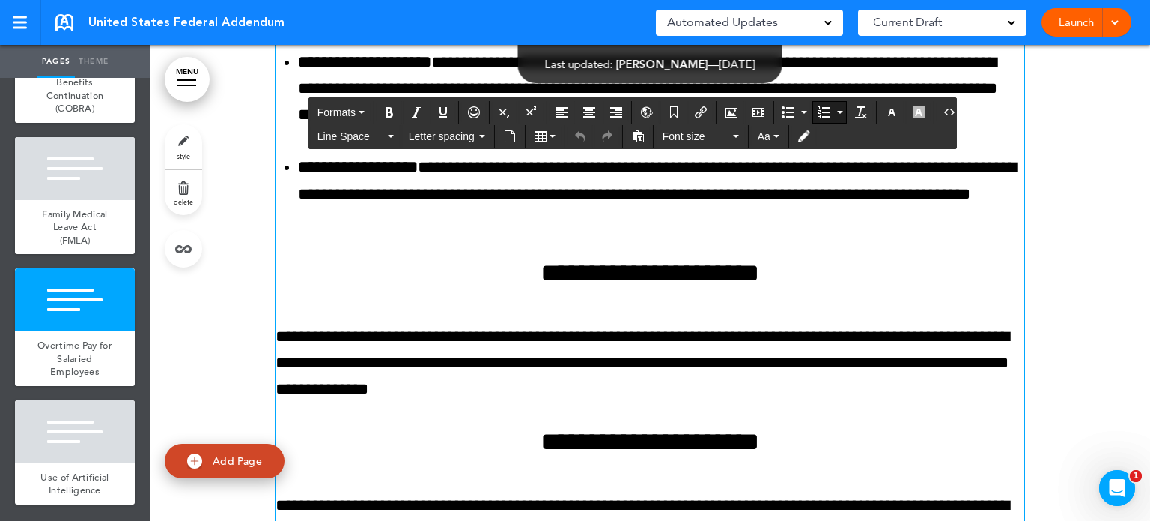
click at [491, 227] on li "**********" at bounding box center [661, 193] width 726 height 79
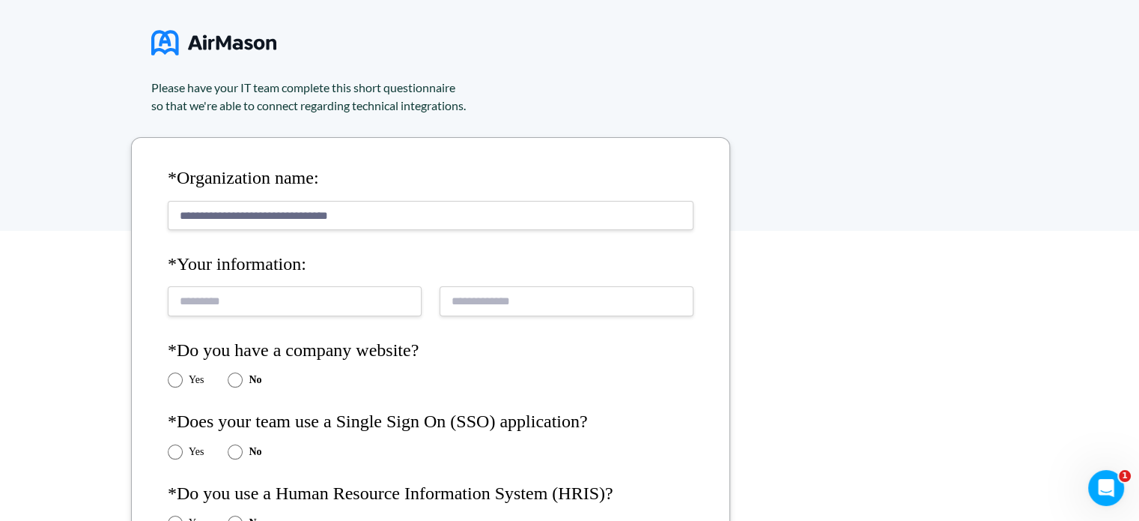
click at [210, 299] on input "text" at bounding box center [295, 300] width 254 height 29
type input "**********"
click at [452, 305] on input "email" at bounding box center [567, 300] width 254 height 29
type input "**********"
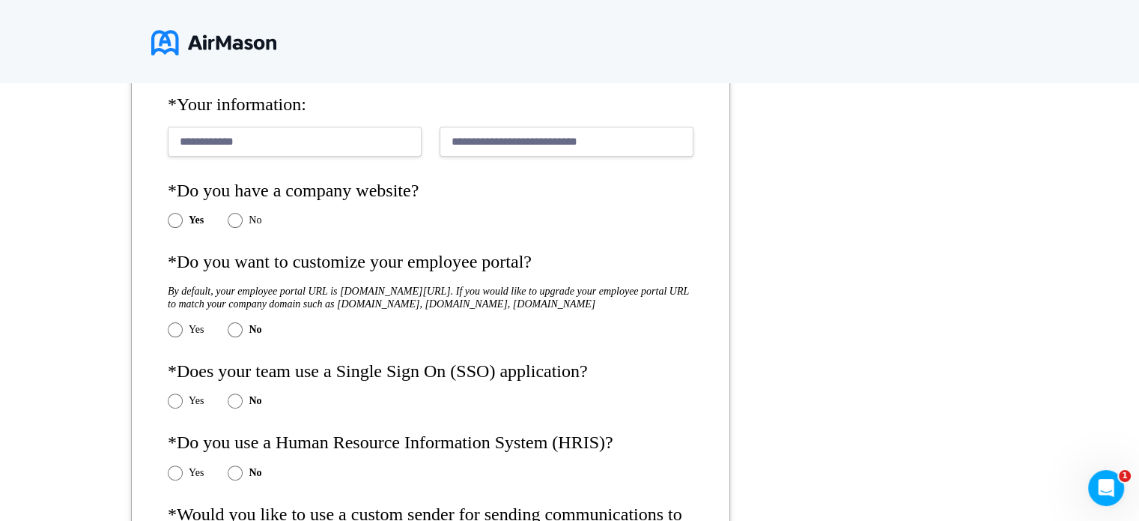
scroll to position [324, 0]
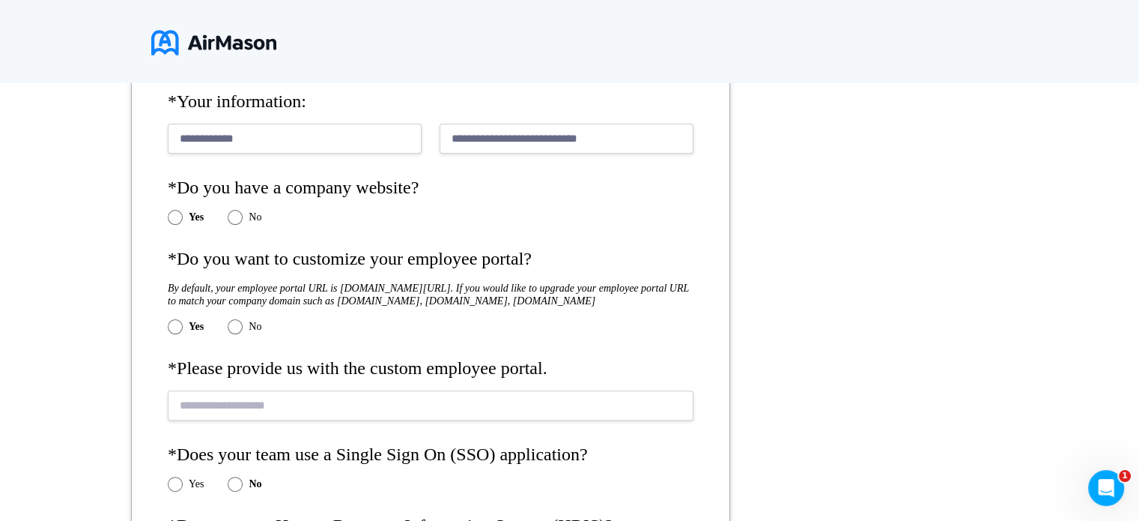
click at [229, 417] on input "text" at bounding box center [431, 404] width 526 height 29
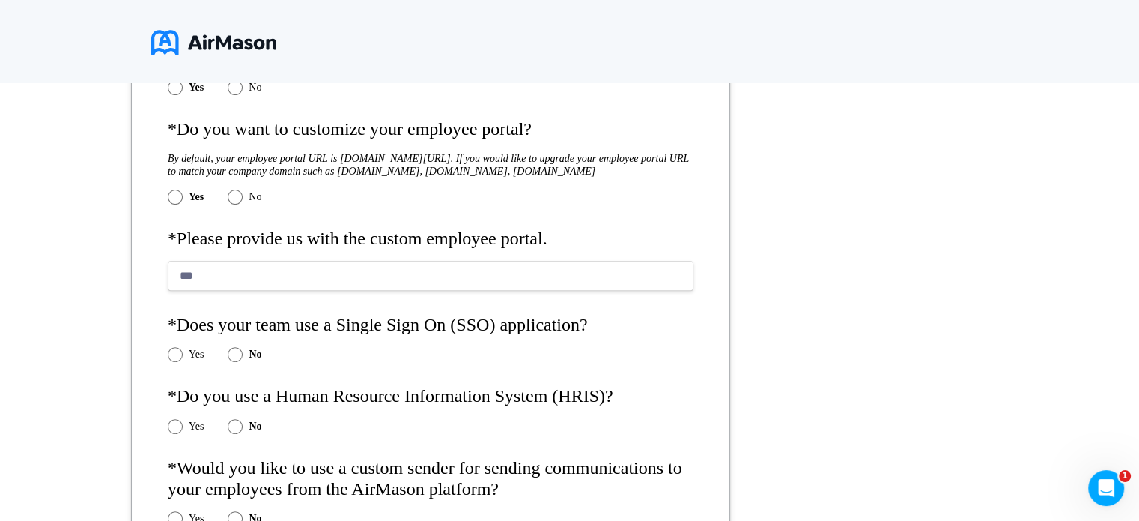
scroll to position [458, 0]
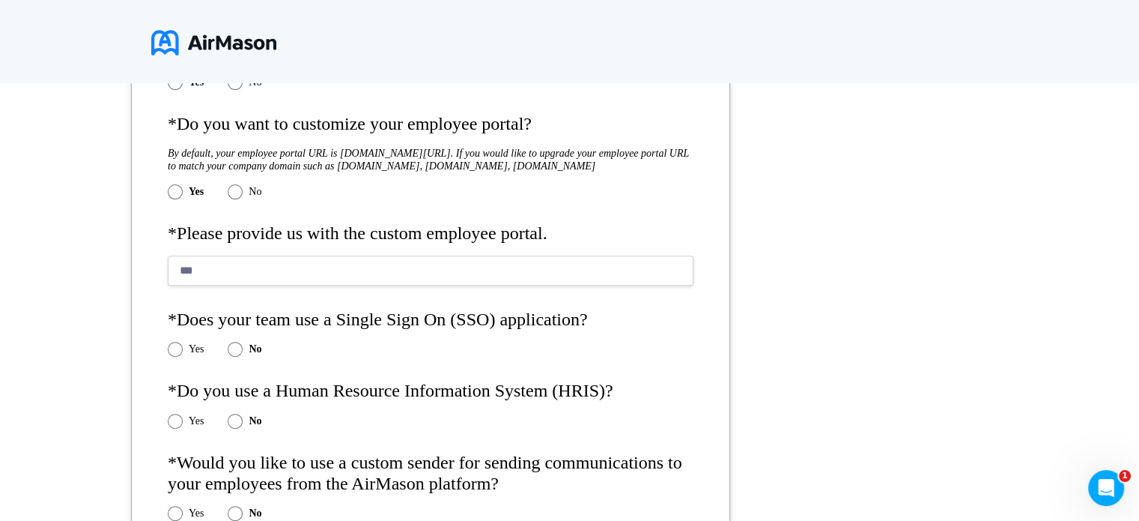
type input "***"
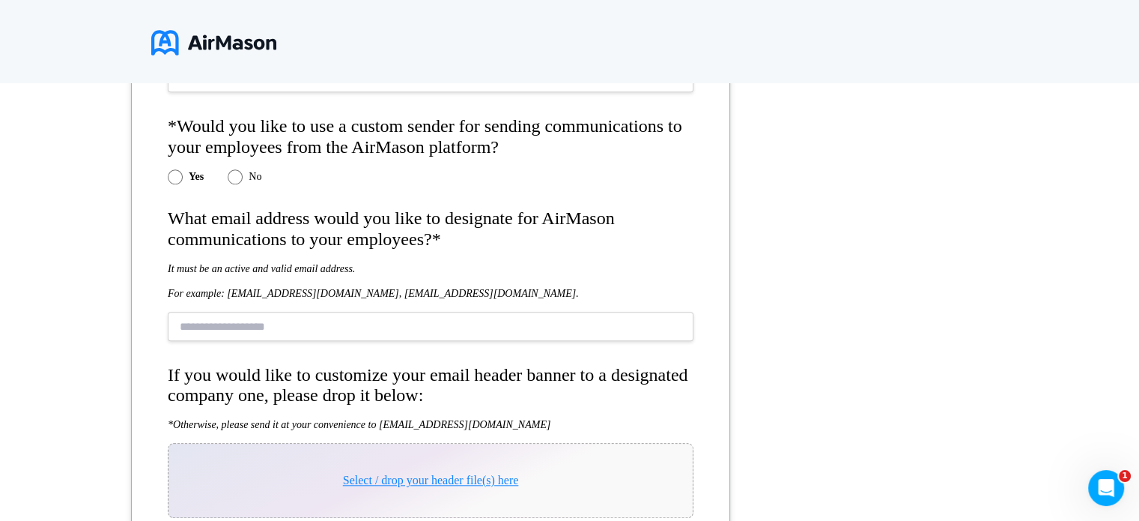
scroll to position [1377, 0]
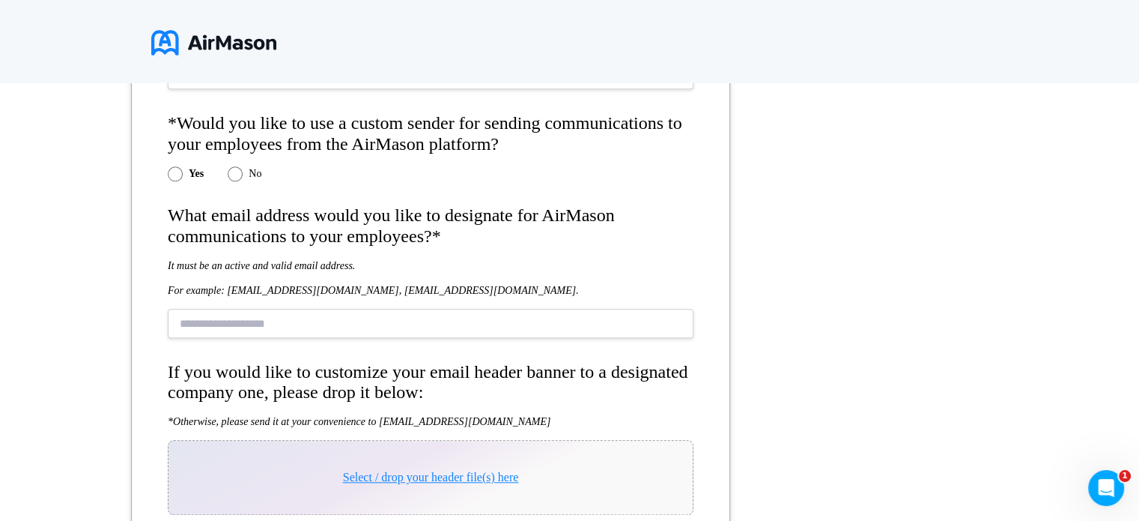
click at [243, 332] on input "text" at bounding box center [431, 323] width 526 height 29
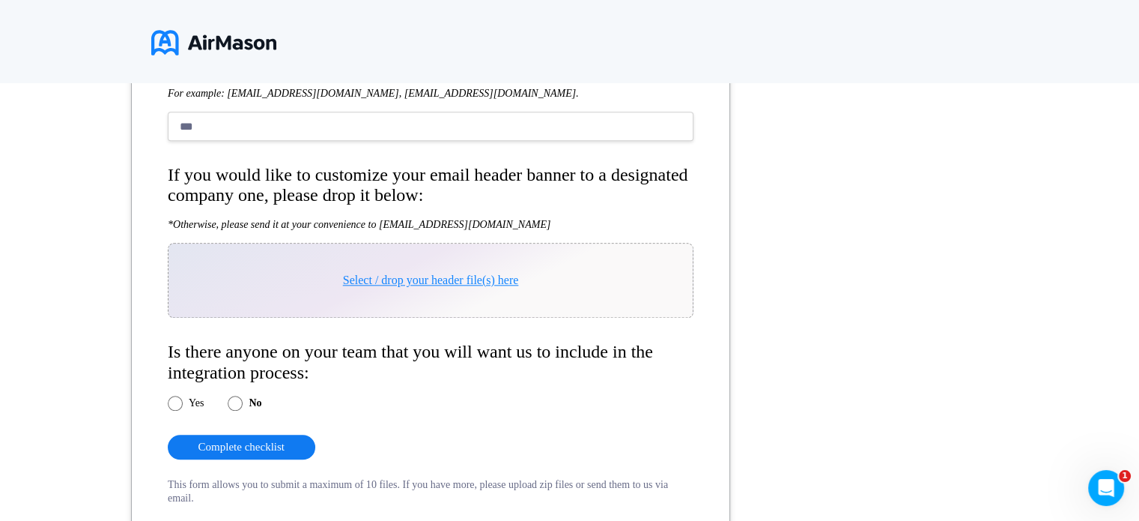
scroll to position [1590, 0]
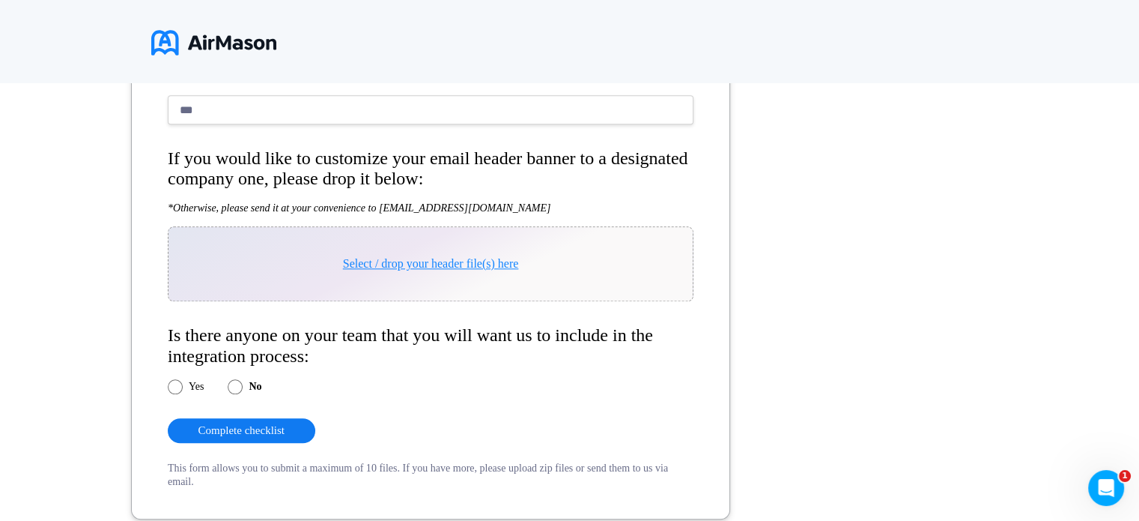
type input "***"
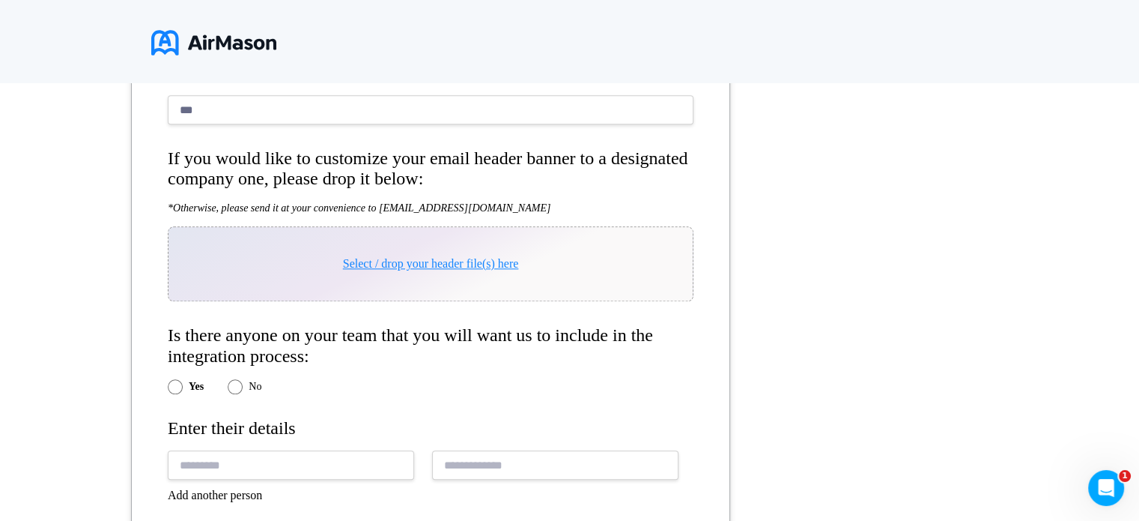
click at [253, 478] on input "text" at bounding box center [291, 464] width 246 height 29
drag, startPoint x: 361, startPoint y: 482, endPoint x: 157, endPoint y: 458, distance: 205.1
type input "**********"
click at [553, 479] on input "email" at bounding box center [555, 464] width 246 height 29
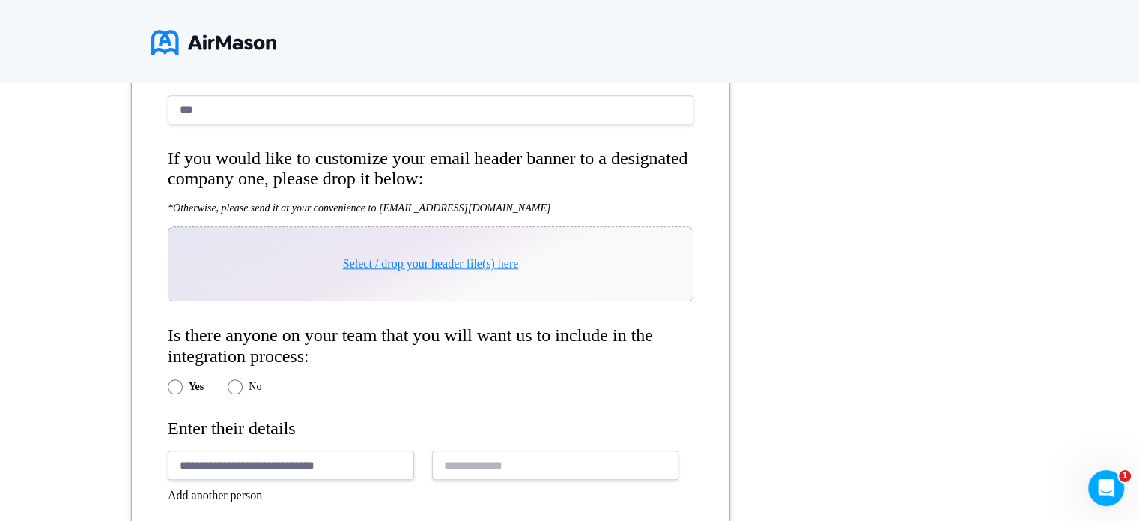
paste input "**********"
type input "**********"
click at [377, 479] on input "**********" at bounding box center [291, 464] width 246 height 29
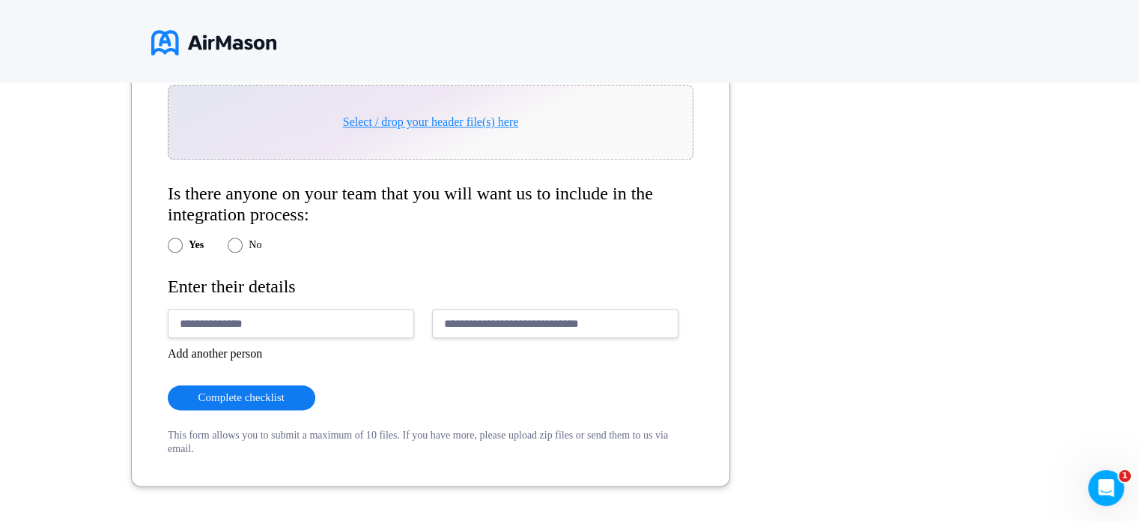
scroll to position [1746, 0]
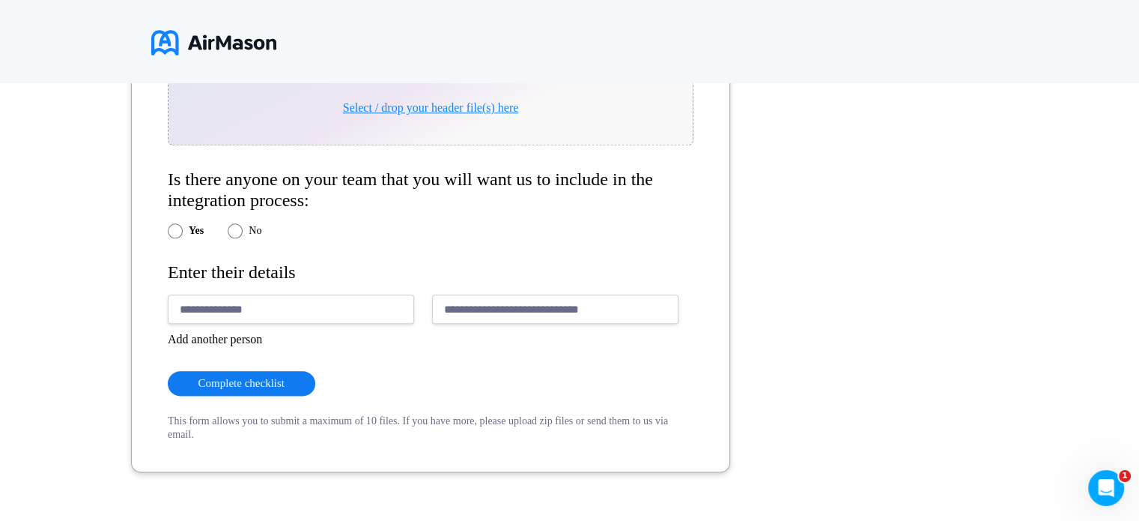
type input "**********"
click at [249, 390] on button "Complete checklist" at bounding box center [242, 383] width 148 height 25
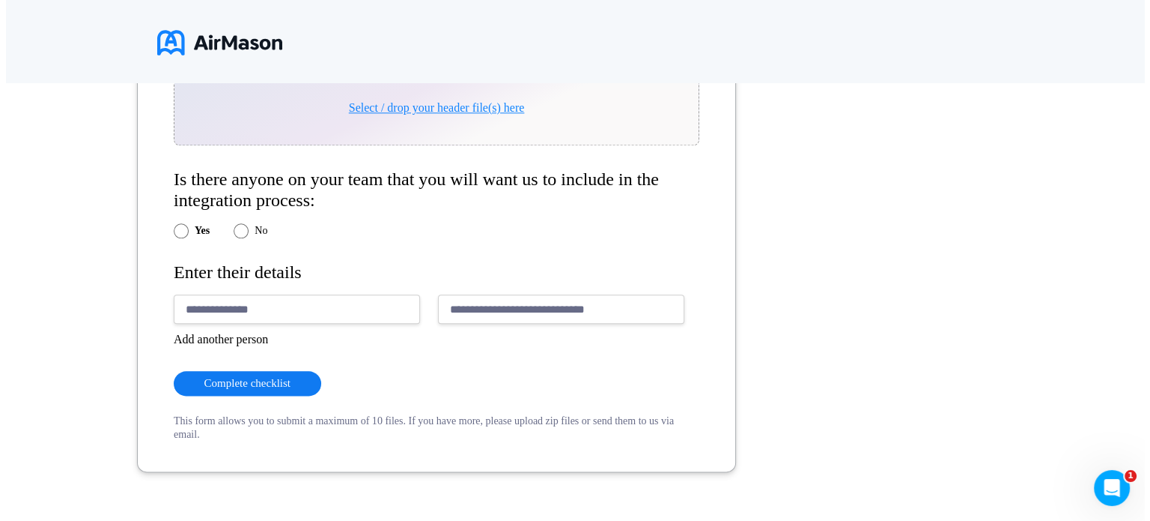
scroll to position [0, 0]
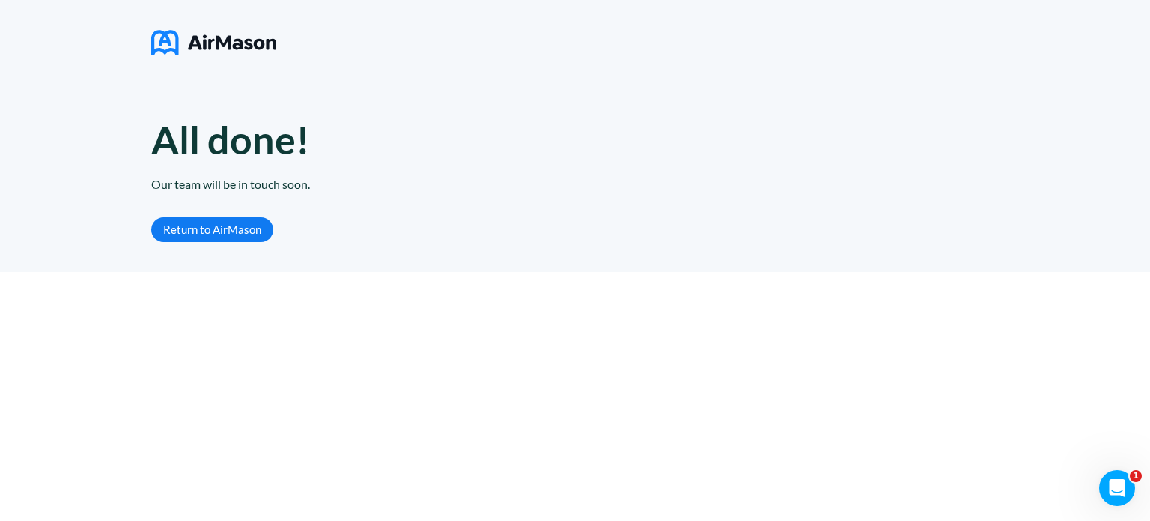
click at [204, 230] on link "Return to AirMason" at bounding box center [212, 229] width 122 height 25
